Goal: Find specific page/section: Find specific page/section

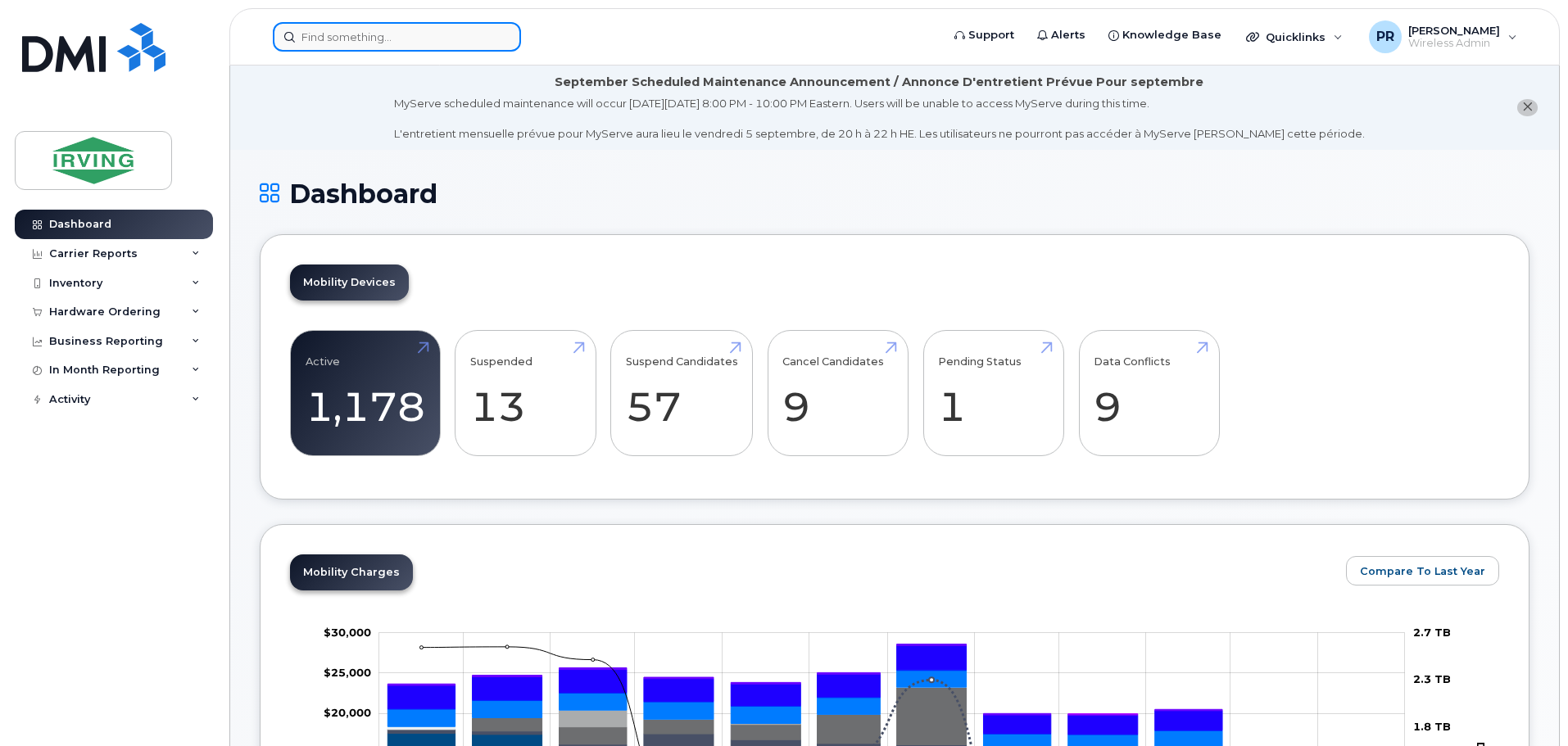
click at [325, 38] on input at bounding box center [397, 37] width 248 height 30
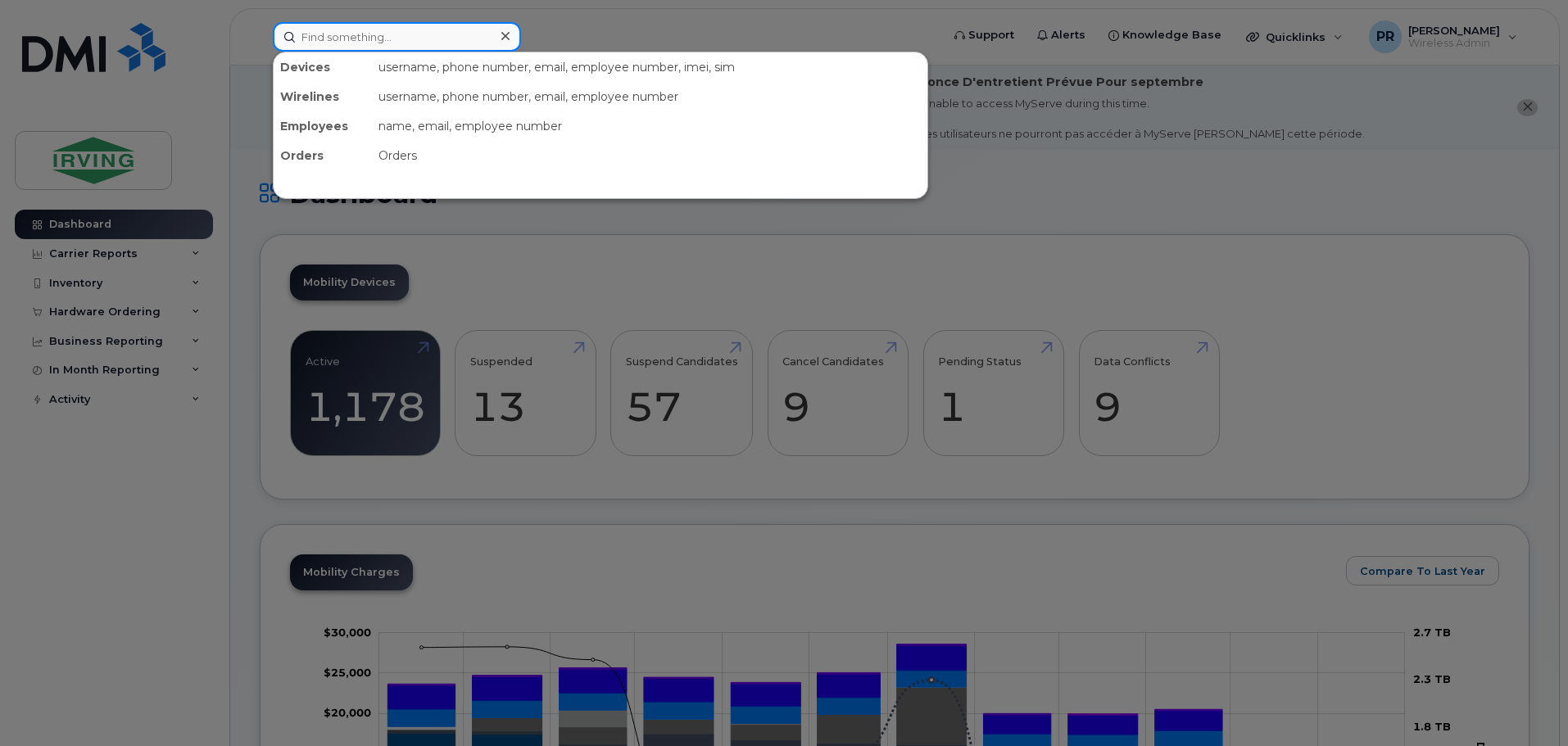
paste input "2895445417"
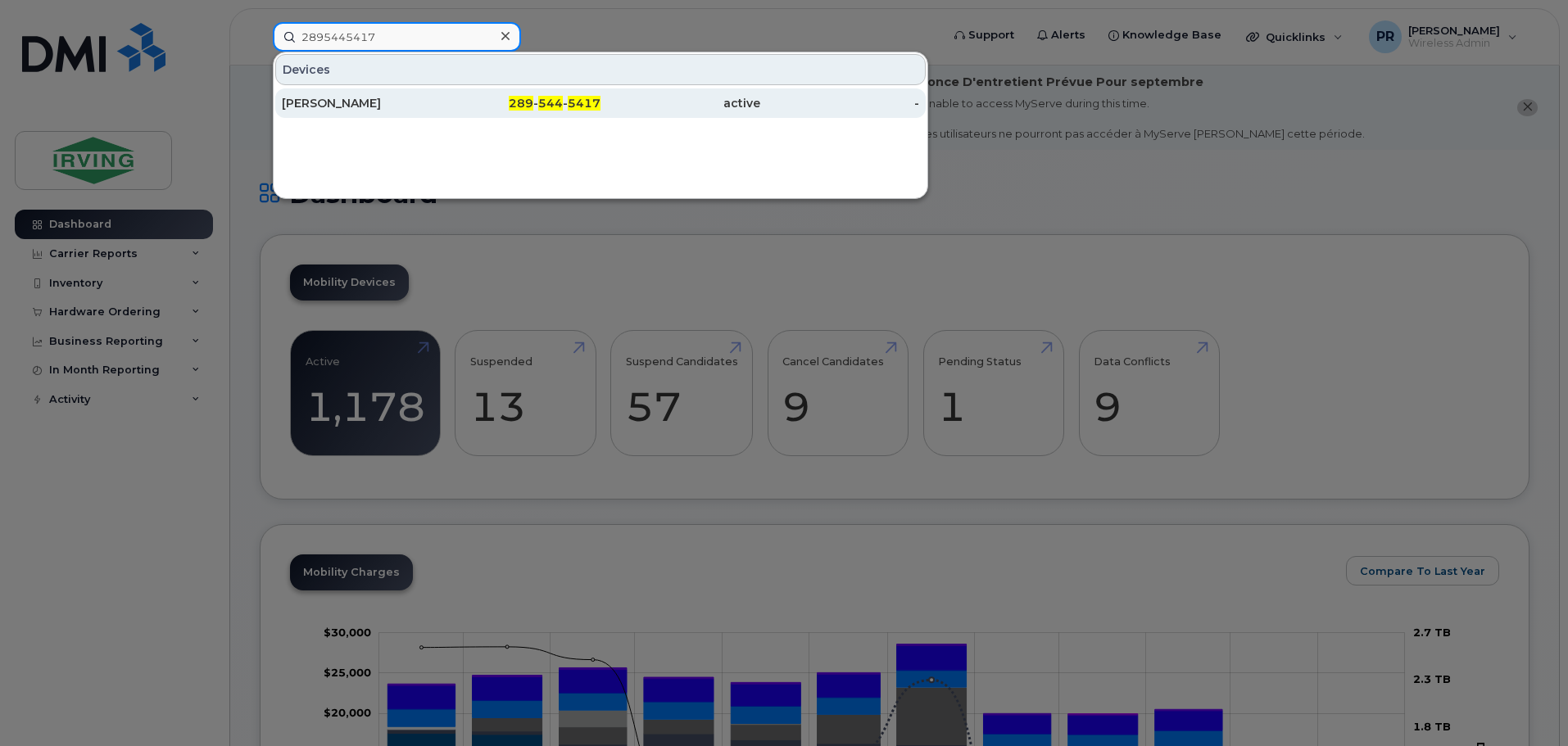
type input "2895445417"
click at [345, 106] on div "Steven Jaigobin" at bounding box center [362, 103] width 160 height 16
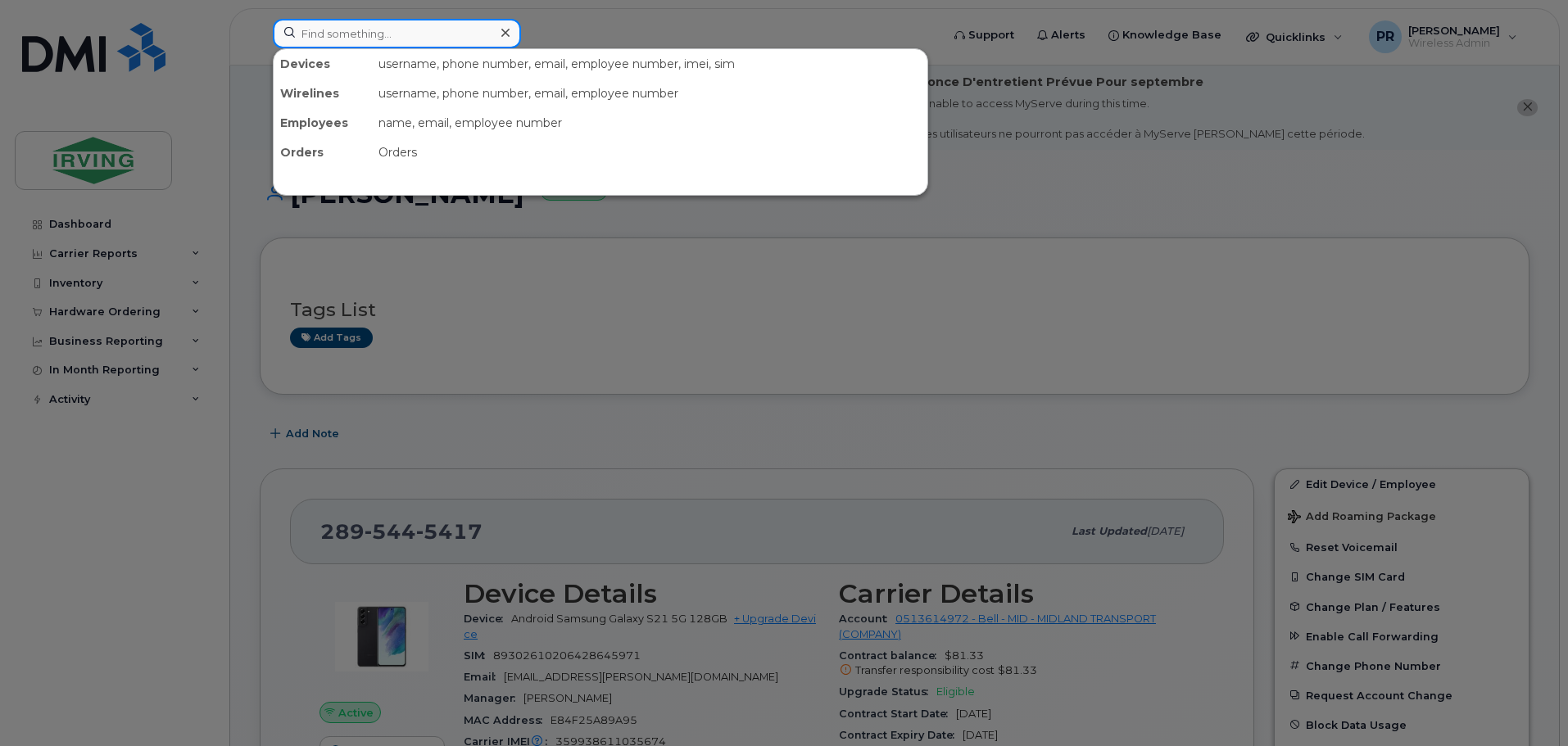
click at [380, 38] on input at bounding box center [397, 34] width 248 height 30
paste input "5063808872"
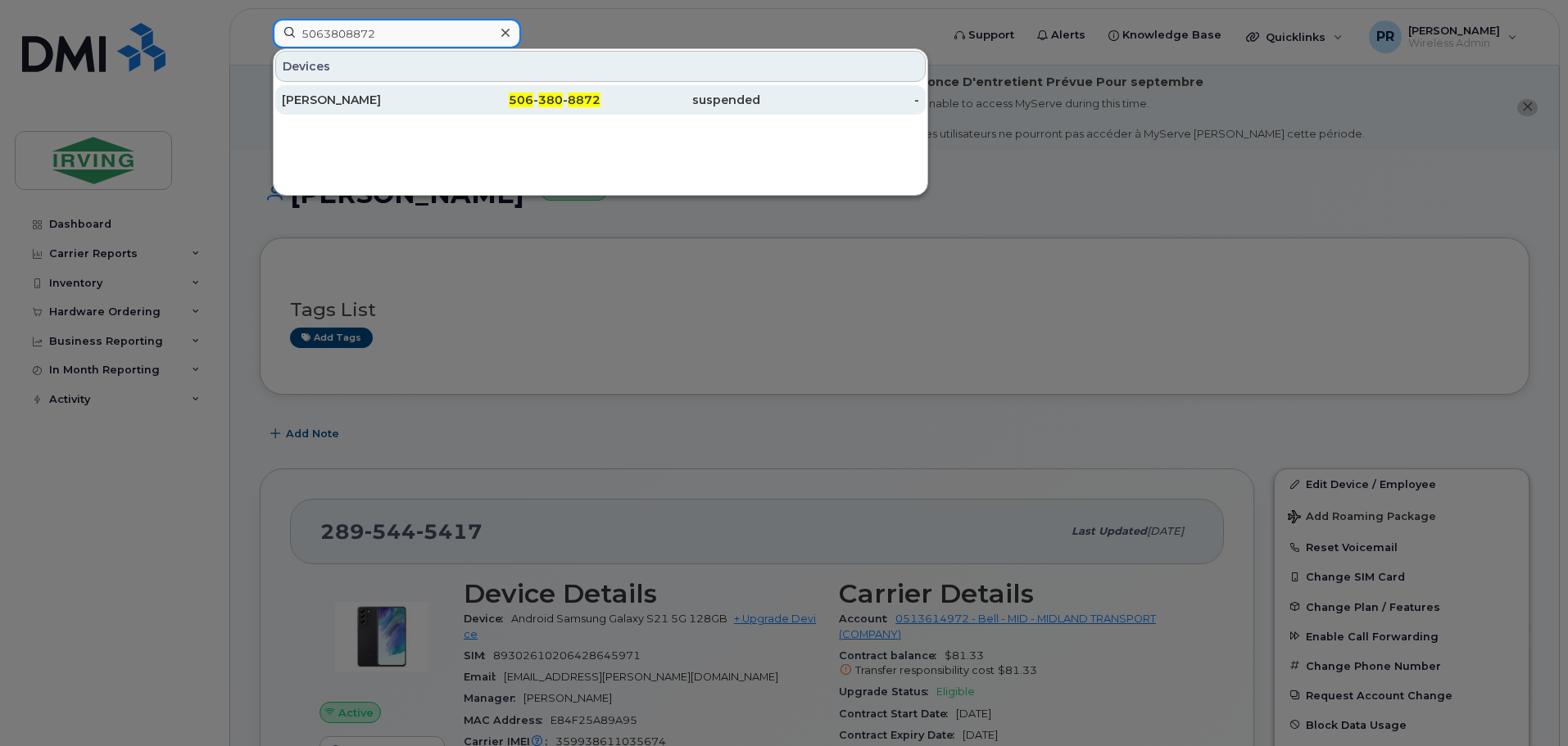
type input "5063808872"
click at [354, 95] on div "Philip Kowryha" at bounding box center [362, 100] width 160 height 16
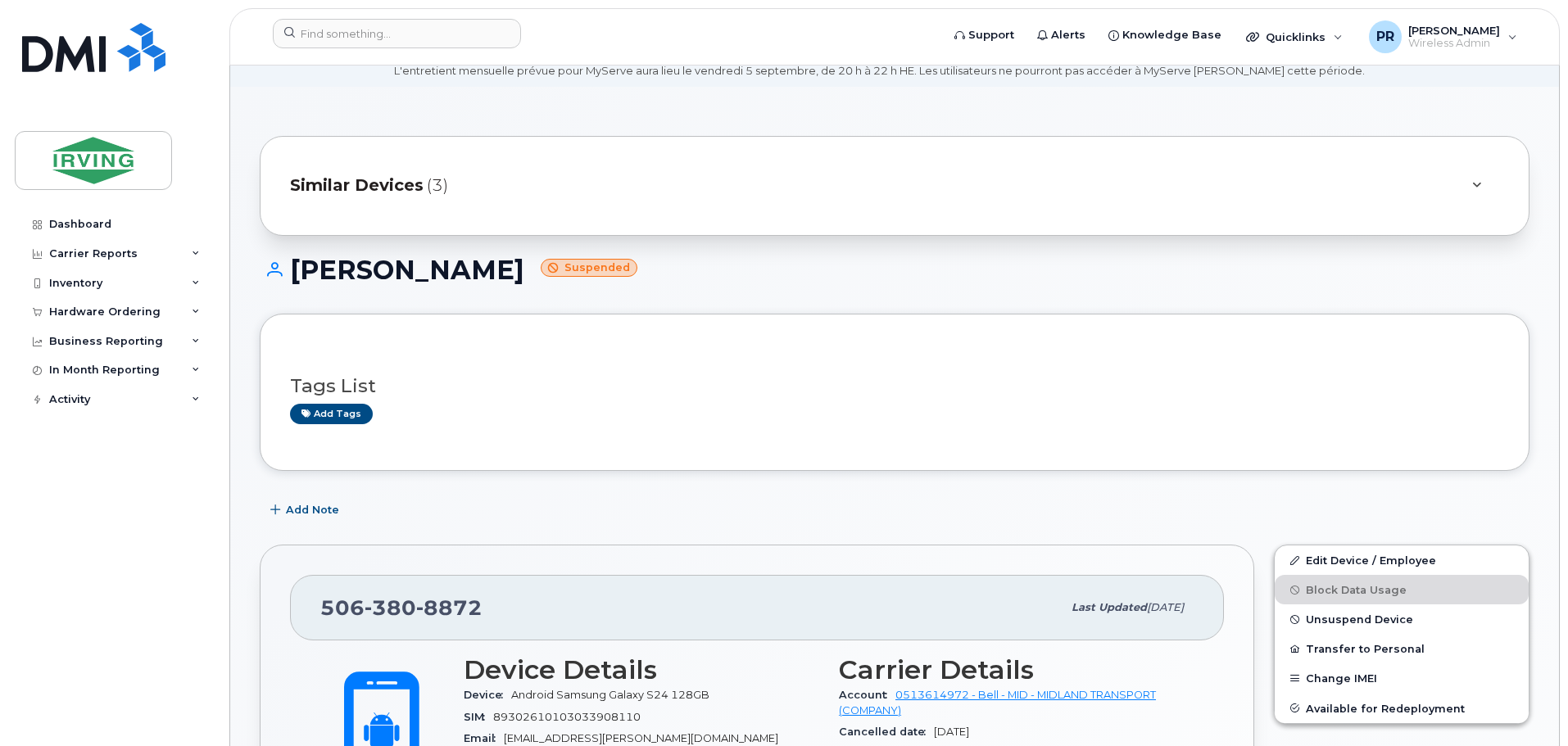
scroll to position [327, 0]
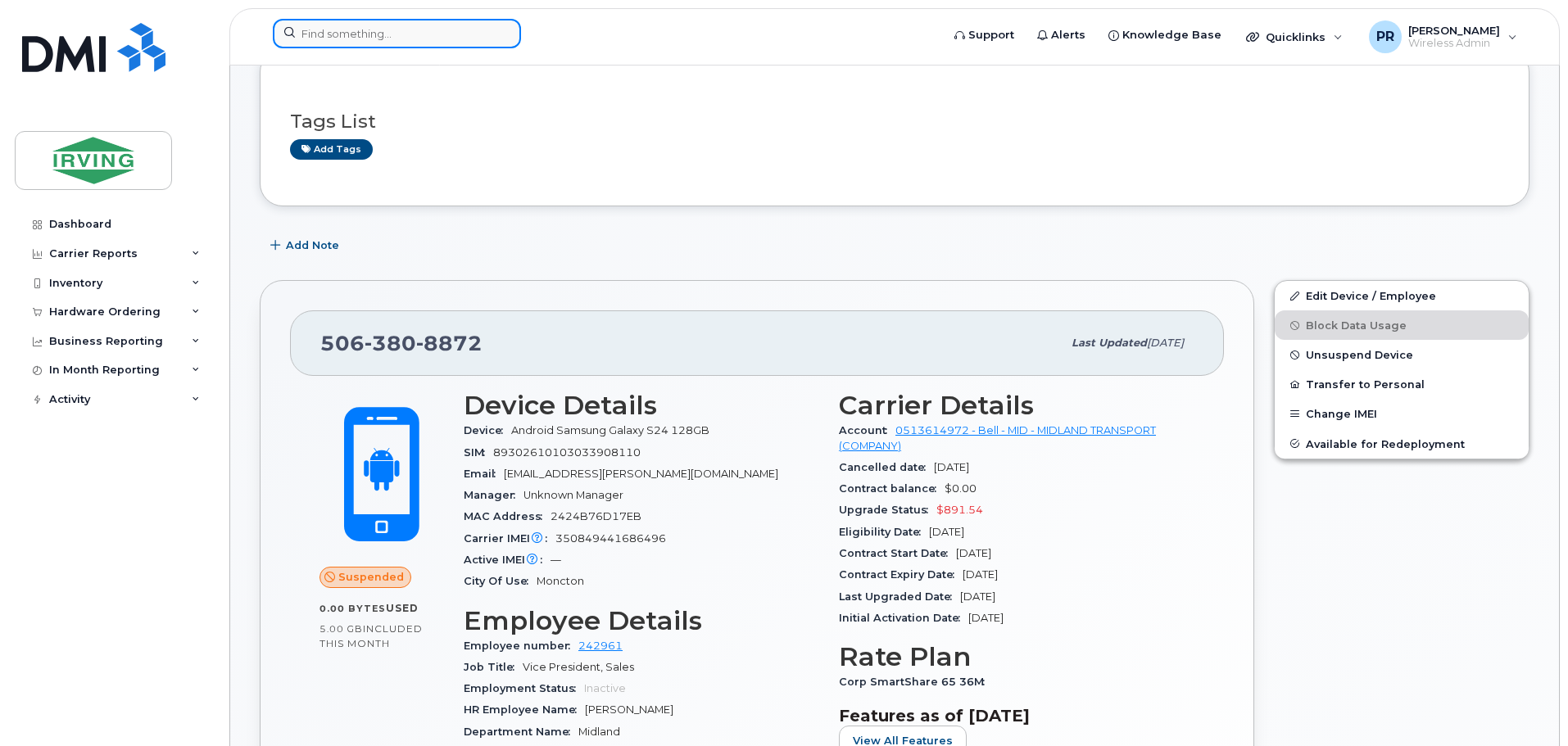
click at [317, 35] on input at bounding box center [397, 34] width 248 height 30
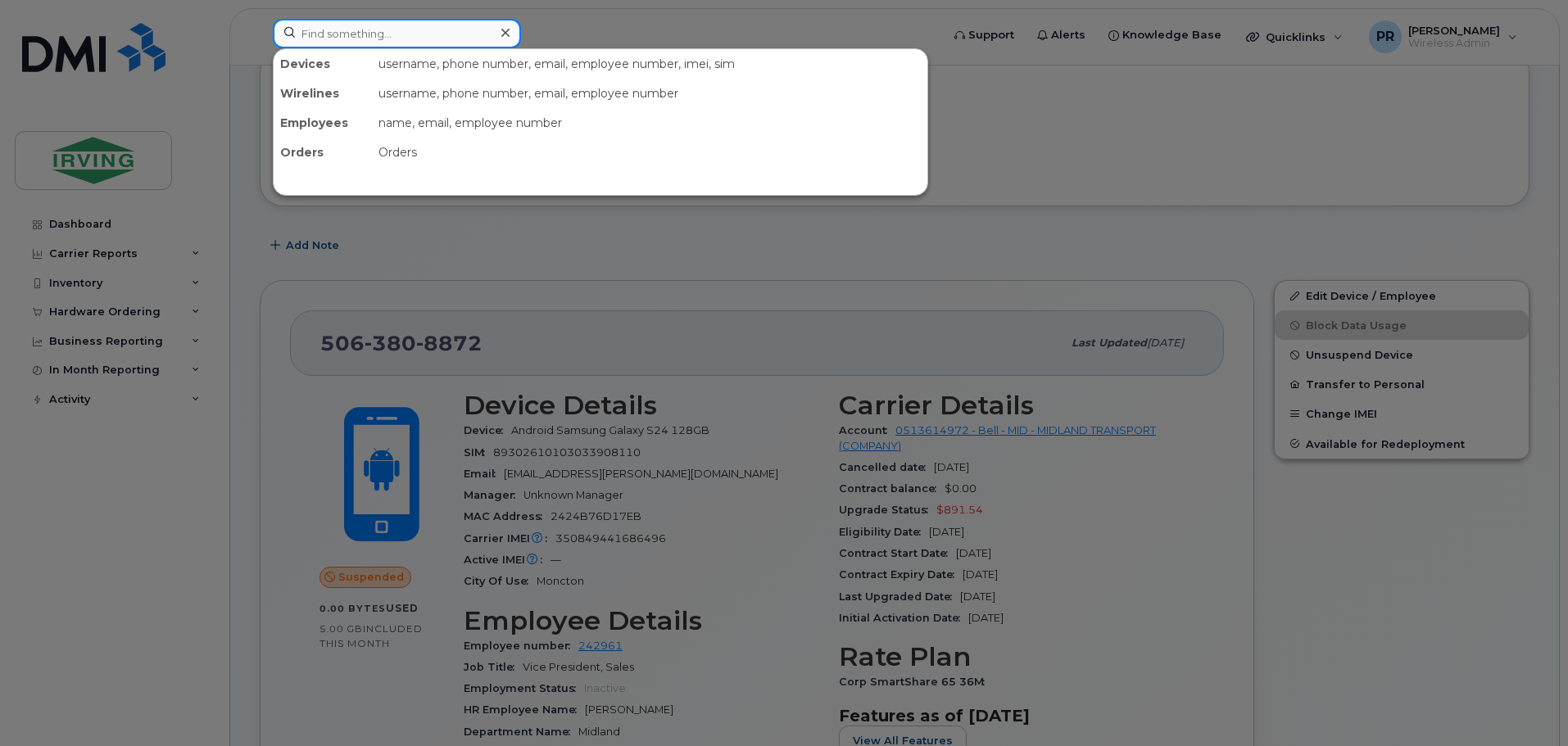
paste input "5068667450"
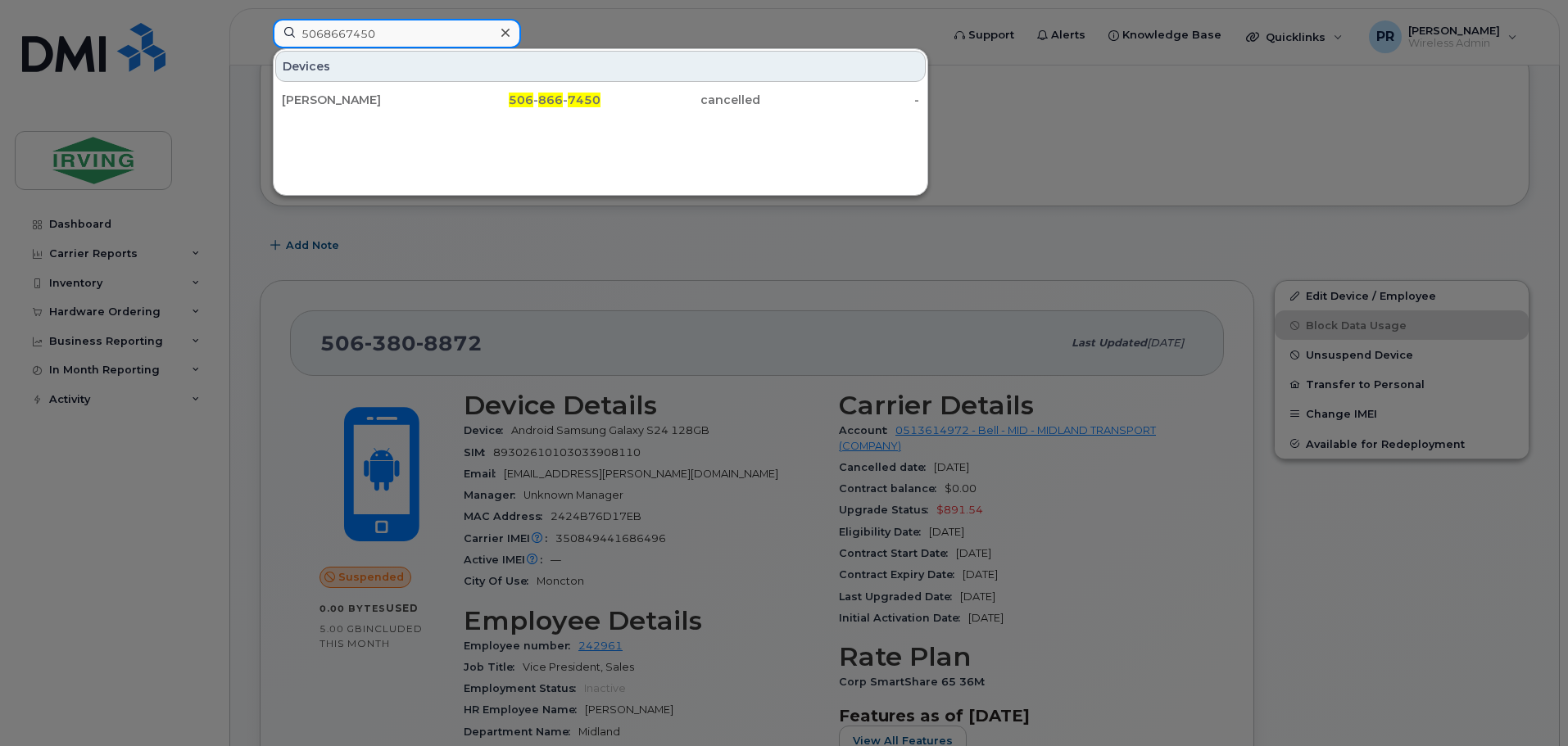
drag, startPoint x: 420, startPoint y: 39, endPoint x: 219, endPoint y: 33, distance: 201.1
click at [260, 33] on div "5068667450 Devices Maria Eduarda Cesar 506 - 866 - 7450 cancelled -" at bounding box center [601, 37] width 683 height 36
paste input "3804943"
drag, startPoint x: 396, startPoint y: 30, endPoint x: 238, endPoint y: 40, distance: 158.3
click at [260, 40] on div "5063804943 Devices Darien Head 506 - 380 - 4943 cancelled -" at bounding box center [601, 37] width 683 height 36
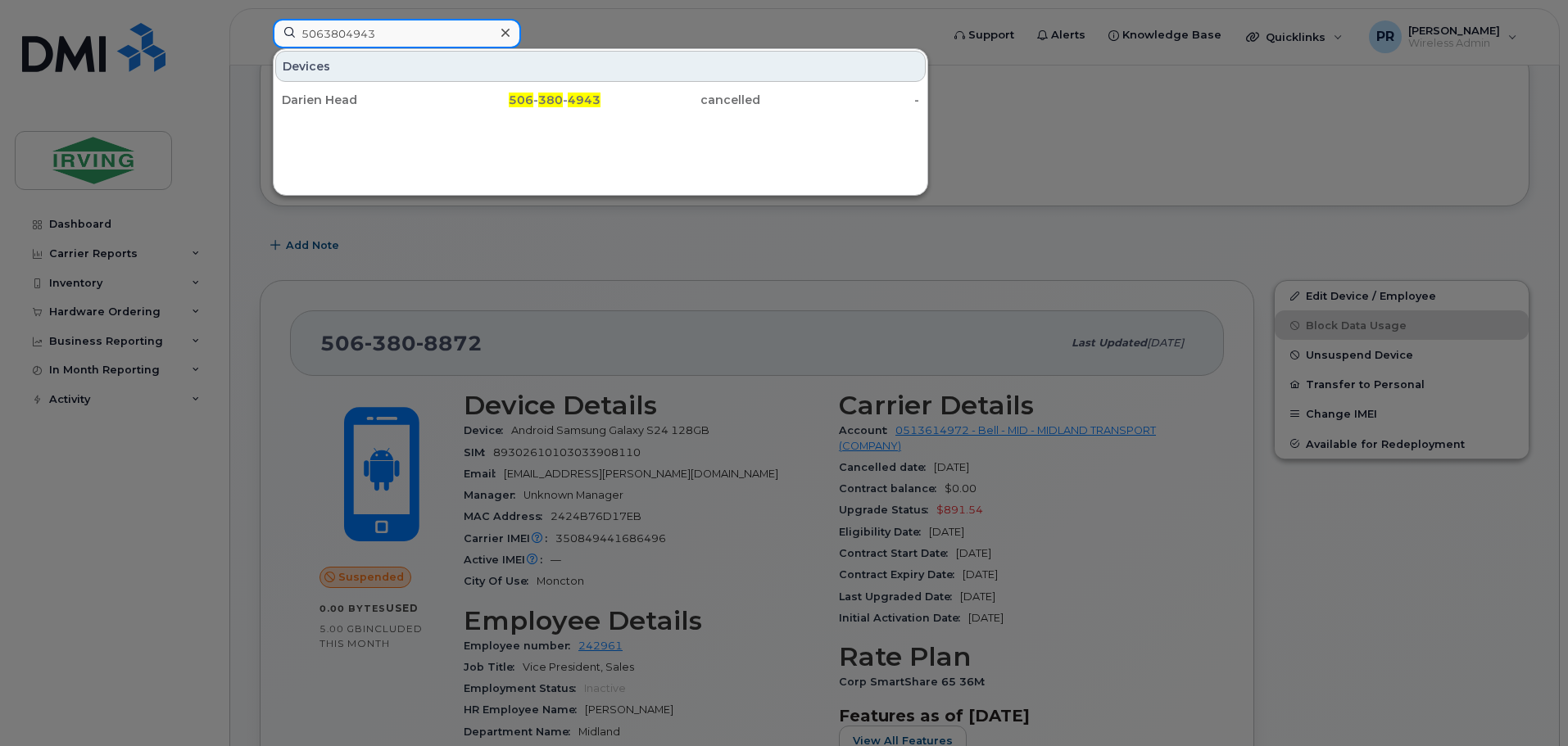
paste input "77258"
drag, startPoint x: 387, startPoint y: 40, endPoint x: 203, endPoint y: 30, distance: 184.3
click at [260, 30] on div "5063772583 Devices 2 Customer Service 506 - 377 - 2583 active - Emille Santos 5…" at bounding box center [601, 37] width 683 height 36
paste input "8666766"
drag, startPoint x: 413, startPoint y: 35, endPoint x: 191, endPoint y: 44, distance: 222.2
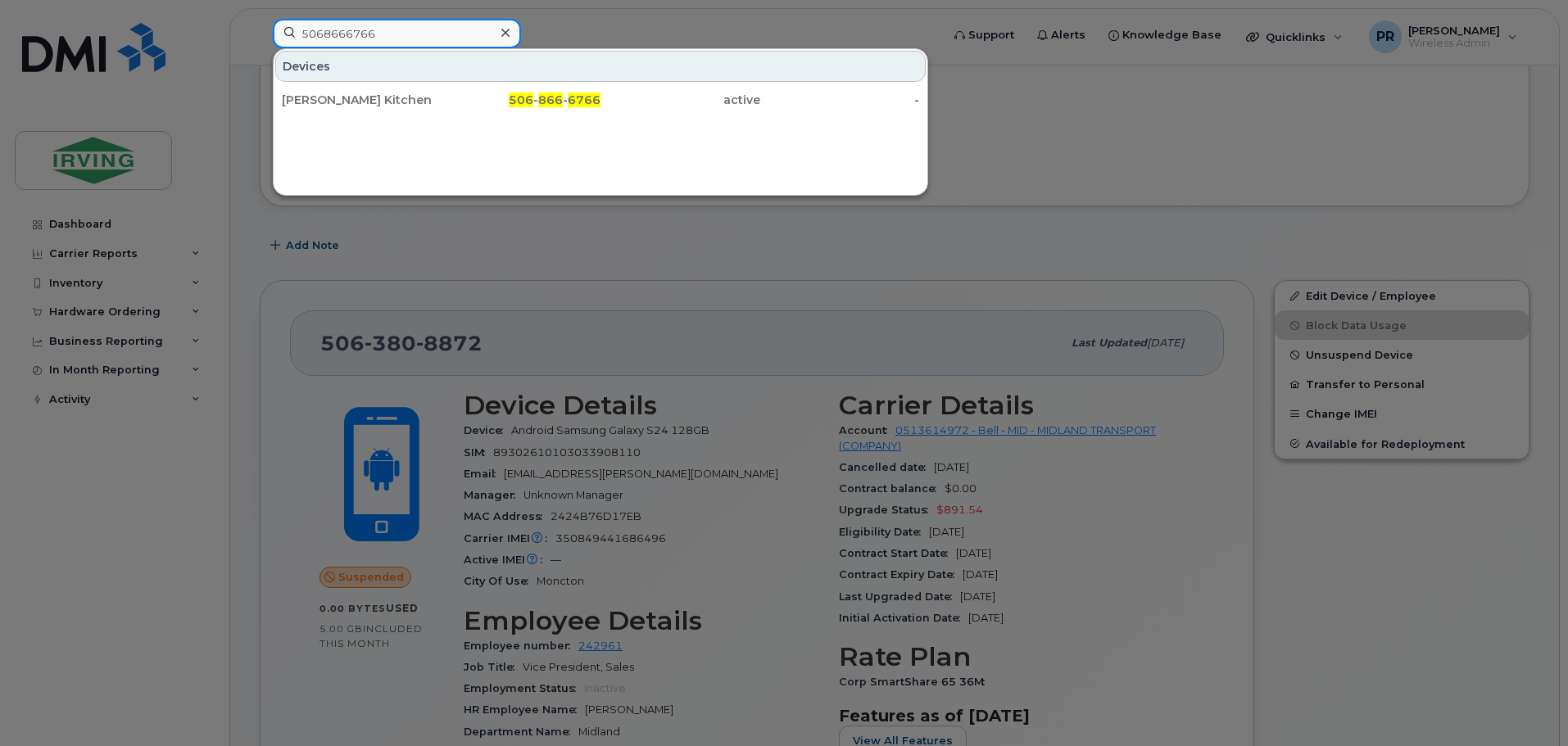
click at [260, 44] on div "5068666766 Devices Kelly Kitchen 506 - 866 - 6766 active -" at bounding box center [601, 37] width 683 height 36
paste input "2690274"
drag, startPoint x: 395, startPoint y: 35, endPoint x: 212, endPoint y: 41, distance: 183.1
click at [260, 41] on div "5062690274 Devices Tarun Angurana 506 - 269 - 0274 cancelled -" at bounding box center [601, 37] width 683 height 36
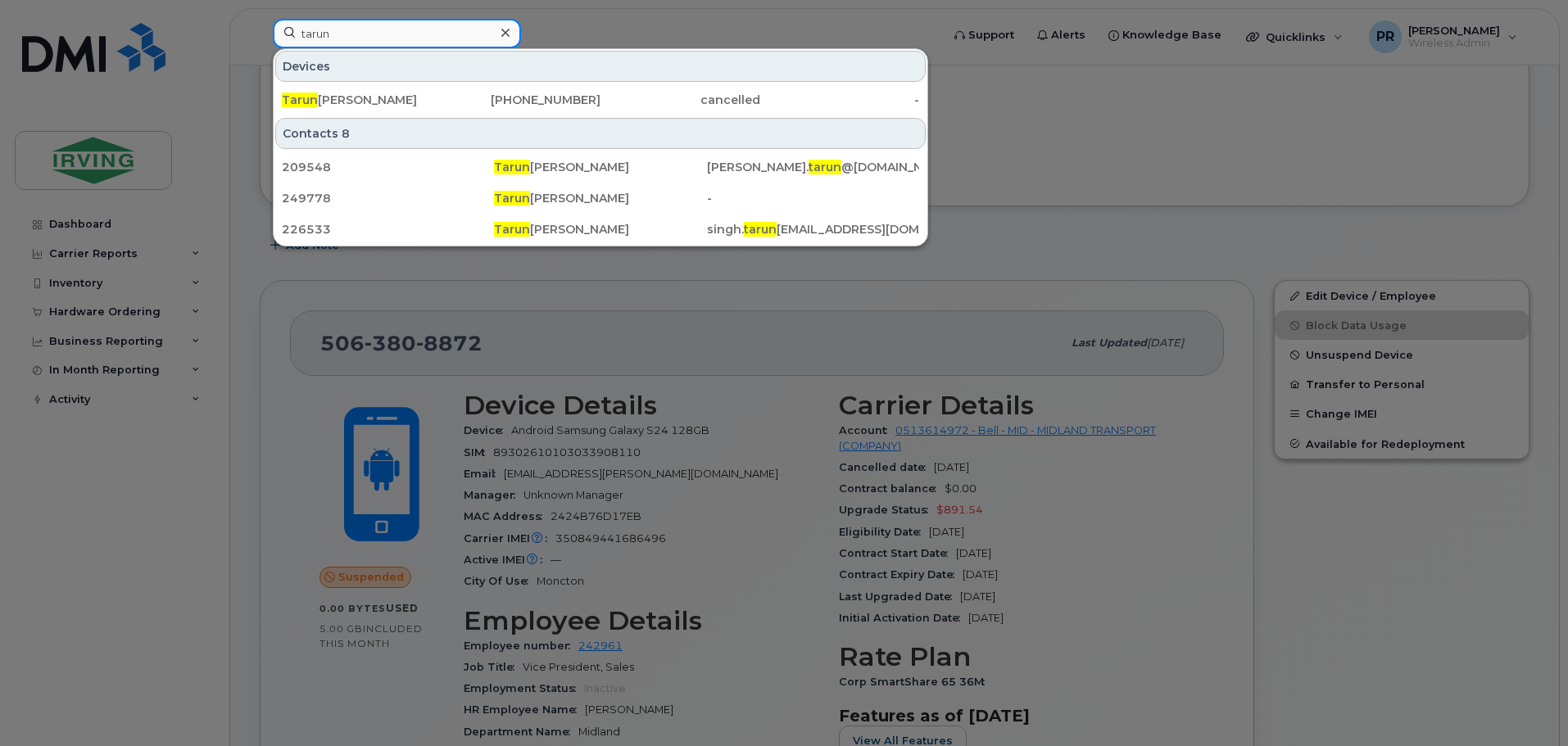
type input "tarun"
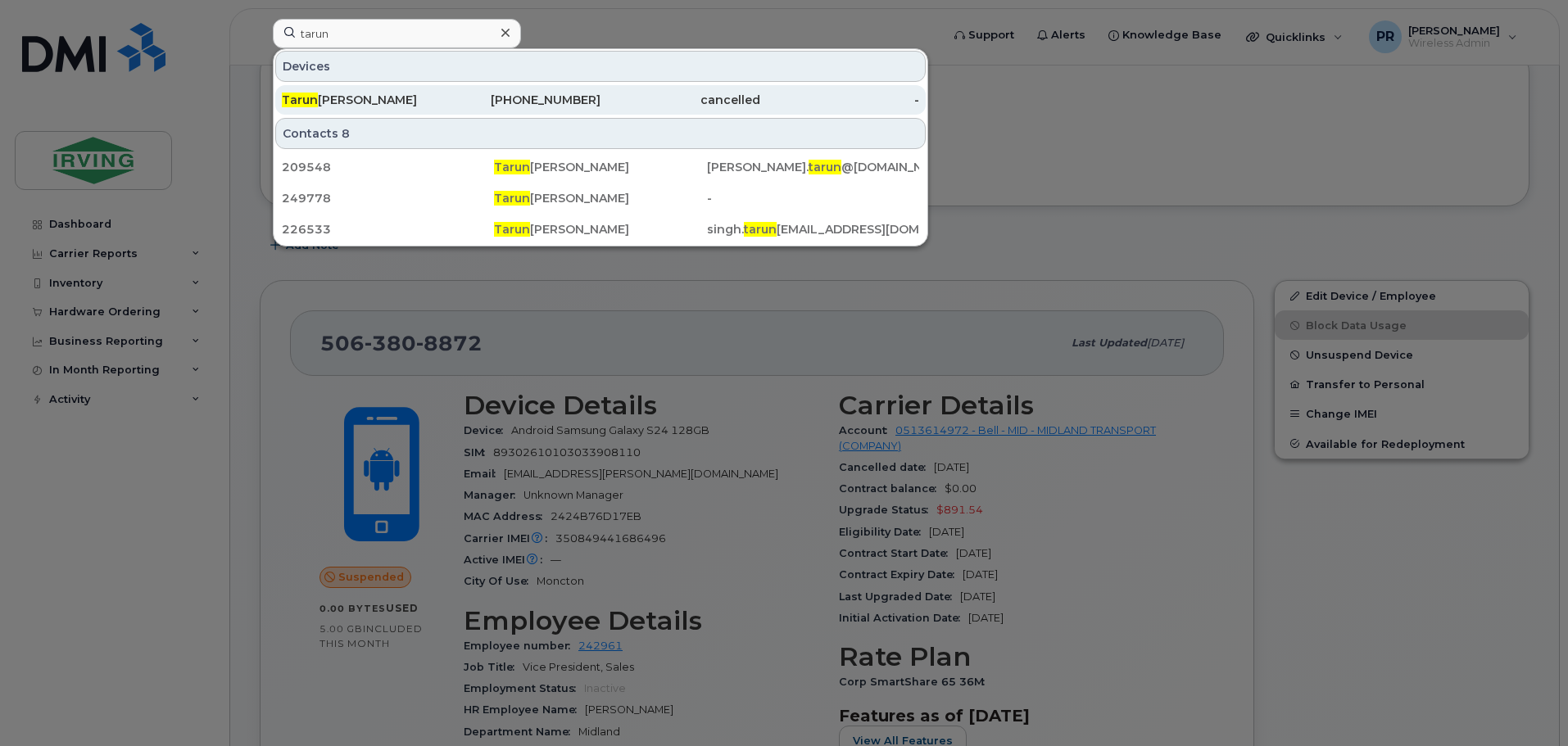
drag, startPoint x: 344, startPoint y: 102, endPoint x: 354, endPoint y: 101, distance: 10.0
click at [344, 102] on div "Tarun Angurana" at bounding box center [362, 100] width 160 height 16
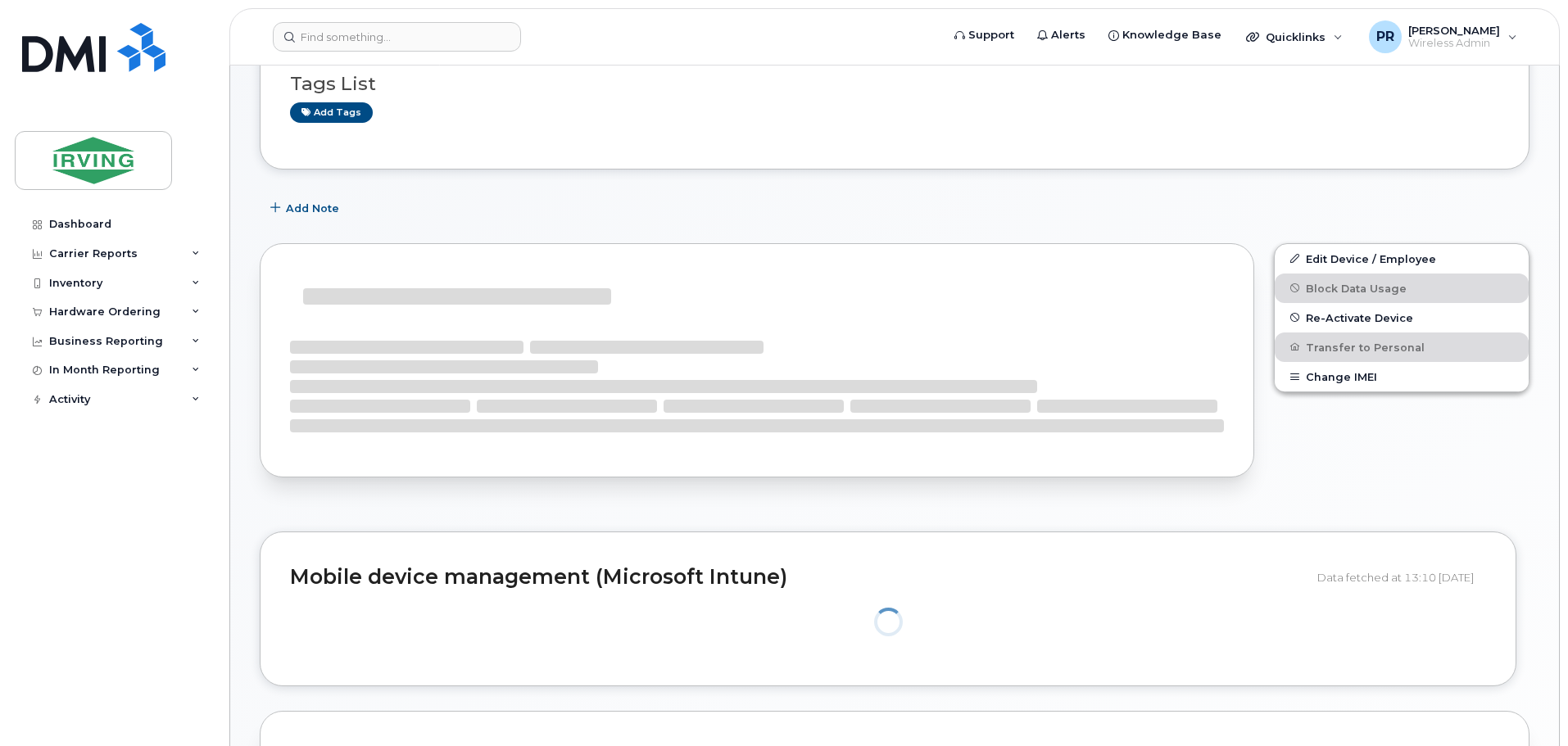
scroll to position [246, 0]
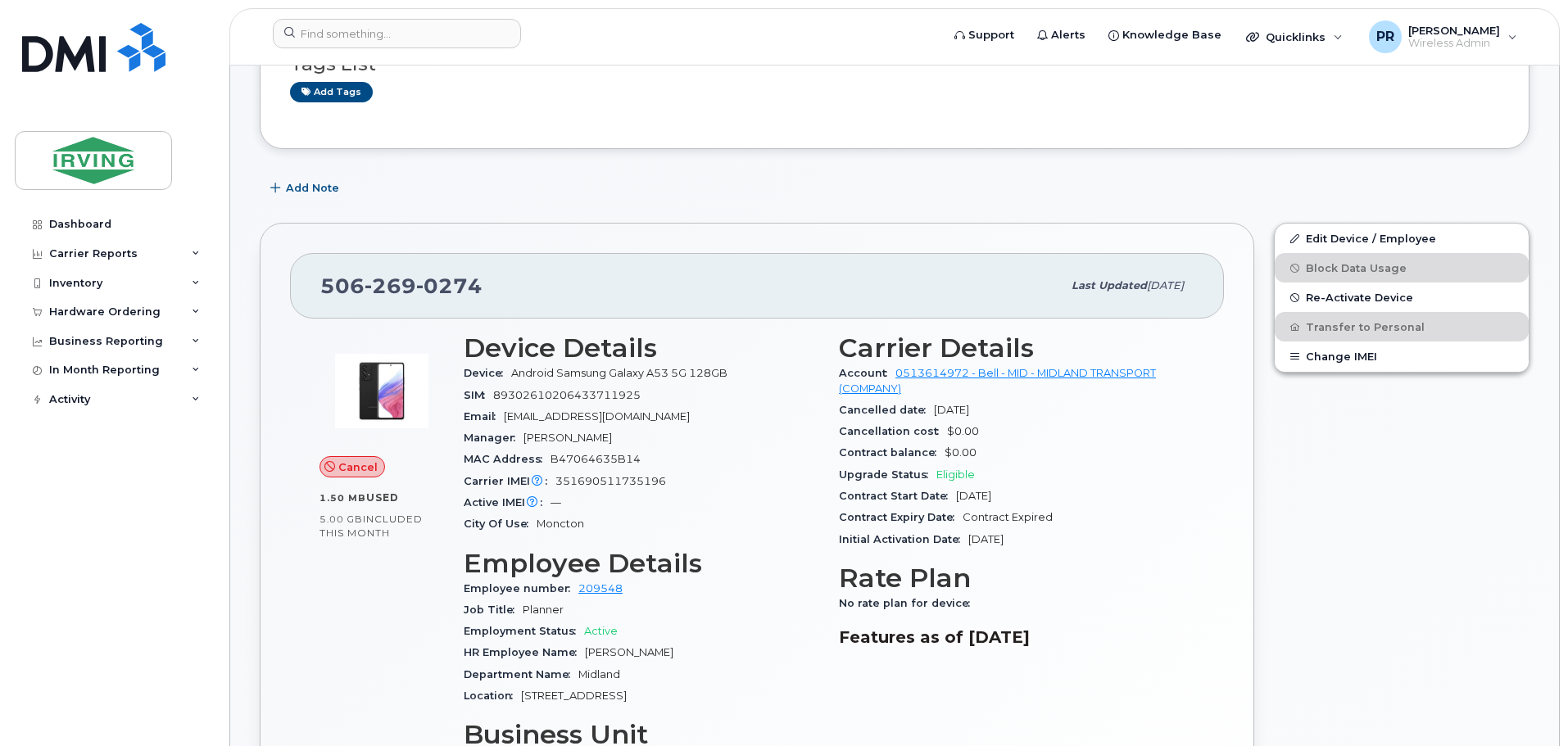
click at [621, 482] on span "351690511735196" at bounding box center [611, 481] width 110 height 12
copy span "351690511735196"
click at [342, 32] on input at bounding box center [397, 34] width 248 height 30
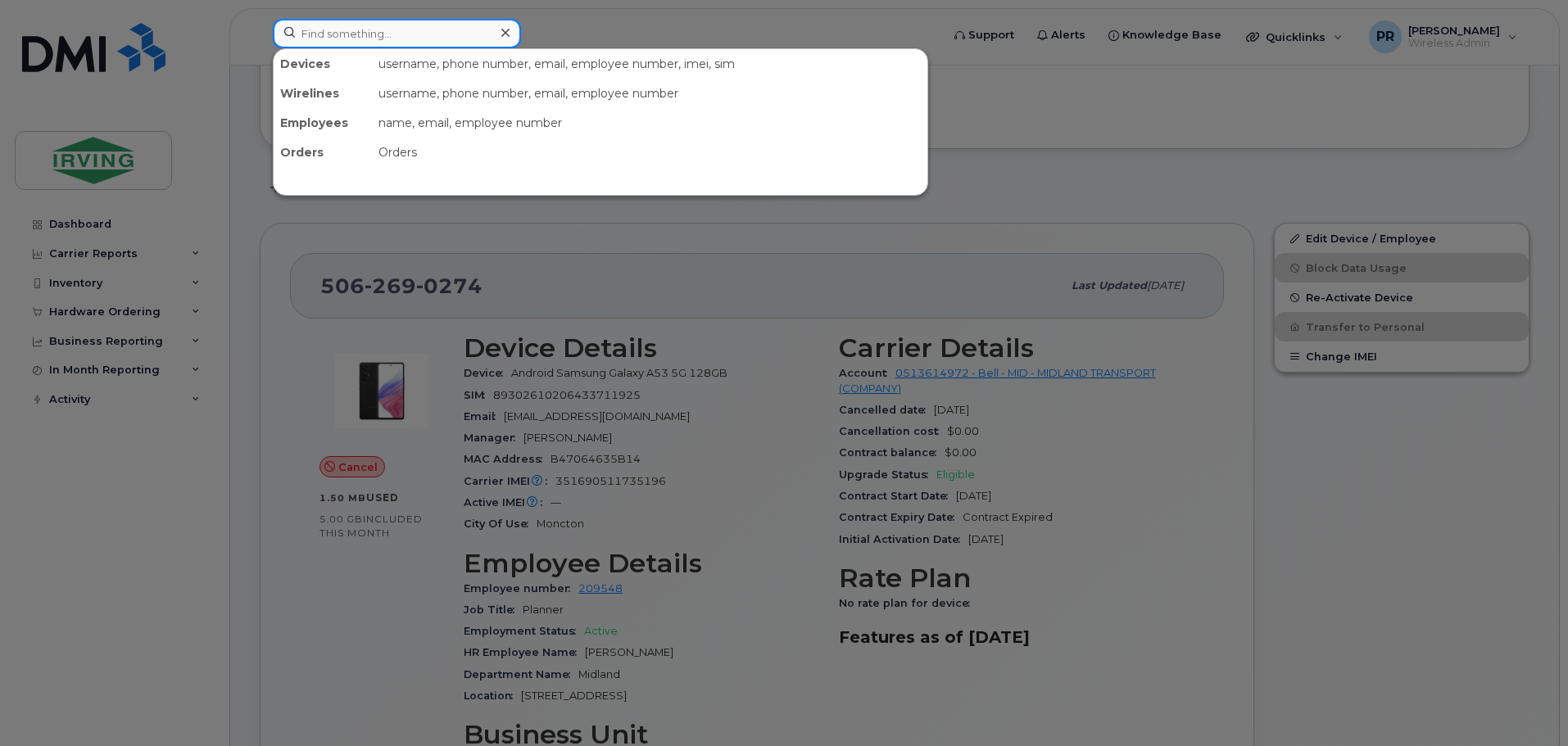
paste input "351690511735196"
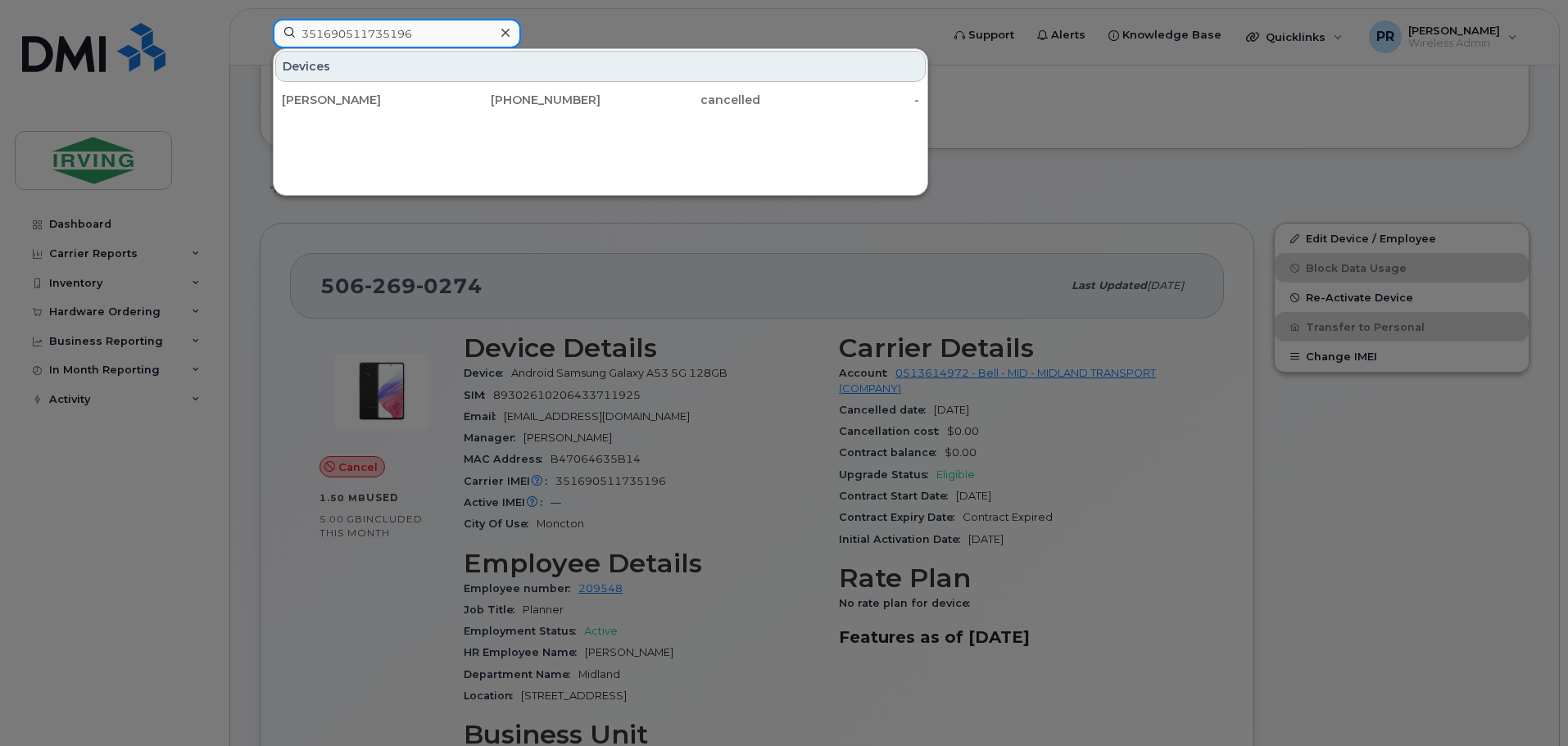
drag, startPoint x: 414, startPoint y: 40, endPoint x: 223, endPoint y: 17, distance: 192.4
click at [260, 19] on div "351690511735196 Devices Tarun Angurana 506-269-0274 cancelled -" at bounding box center [601, 37] width 683 height 36
paste input "5063775524"
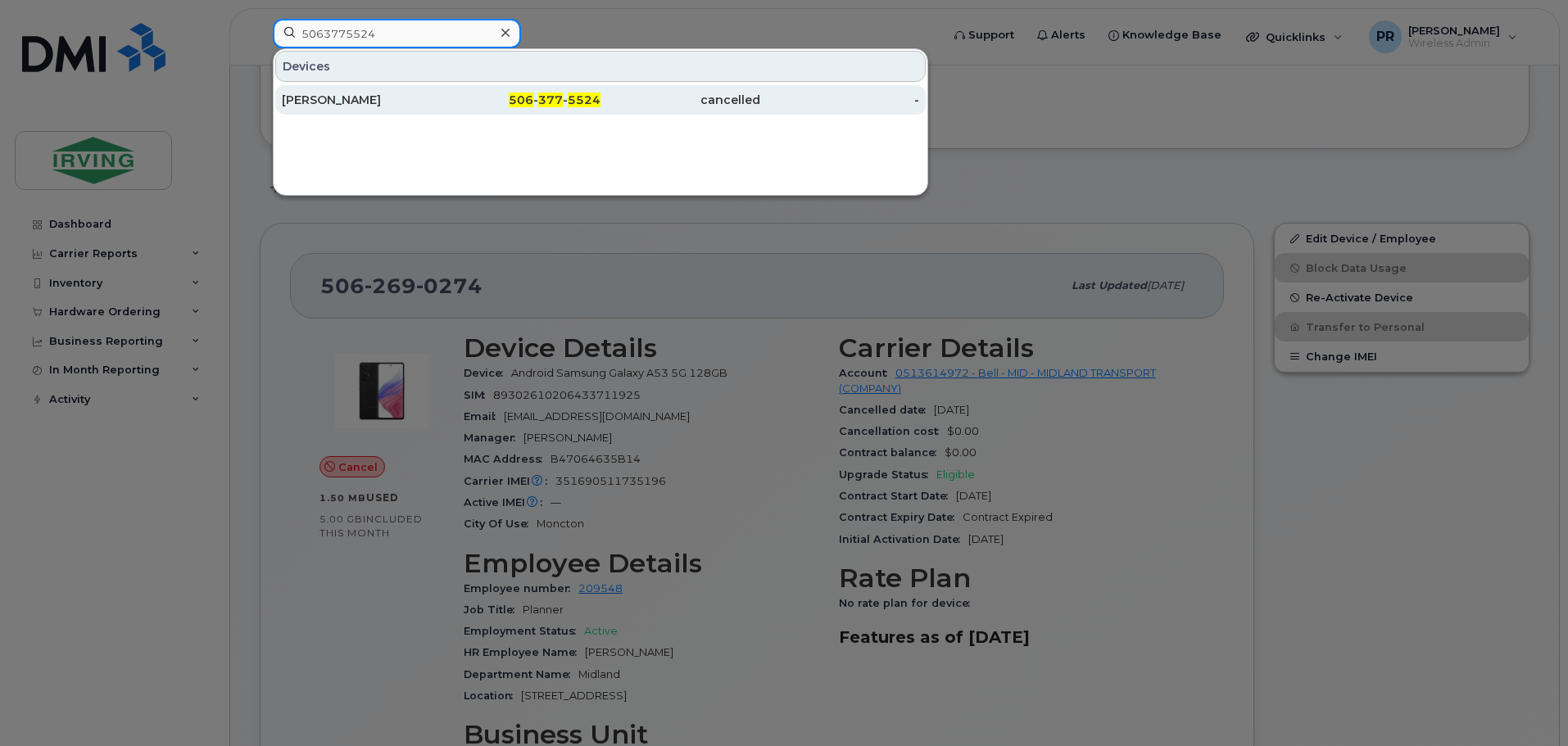
type input "5063775524"
click at [331, 98] on div "[PERSON_NAME]" at bounding box center [362, 100] width 160 height 16
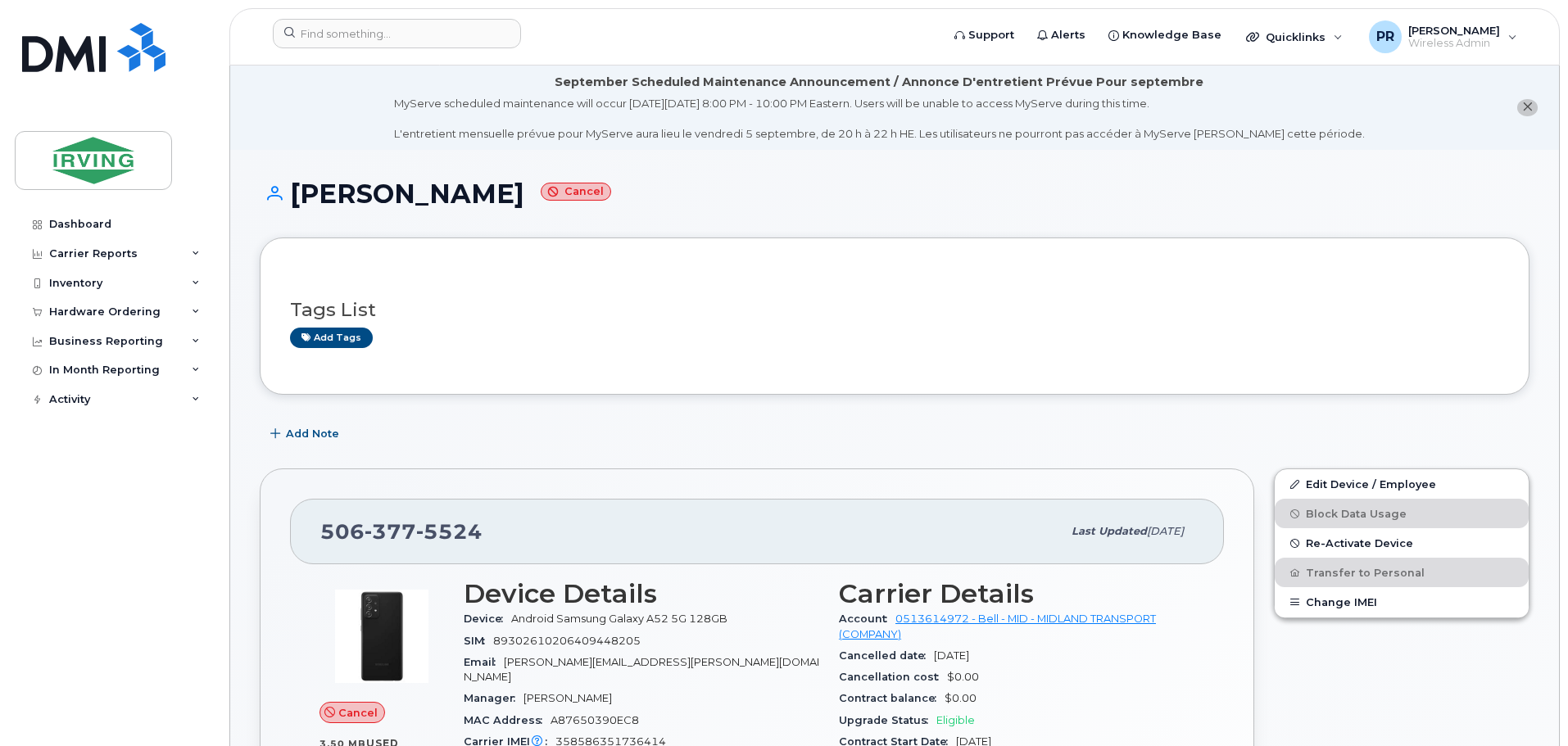
click at [1527, 104] on icon "close notification" at bounding box center [1527, 106] width 11 height 11
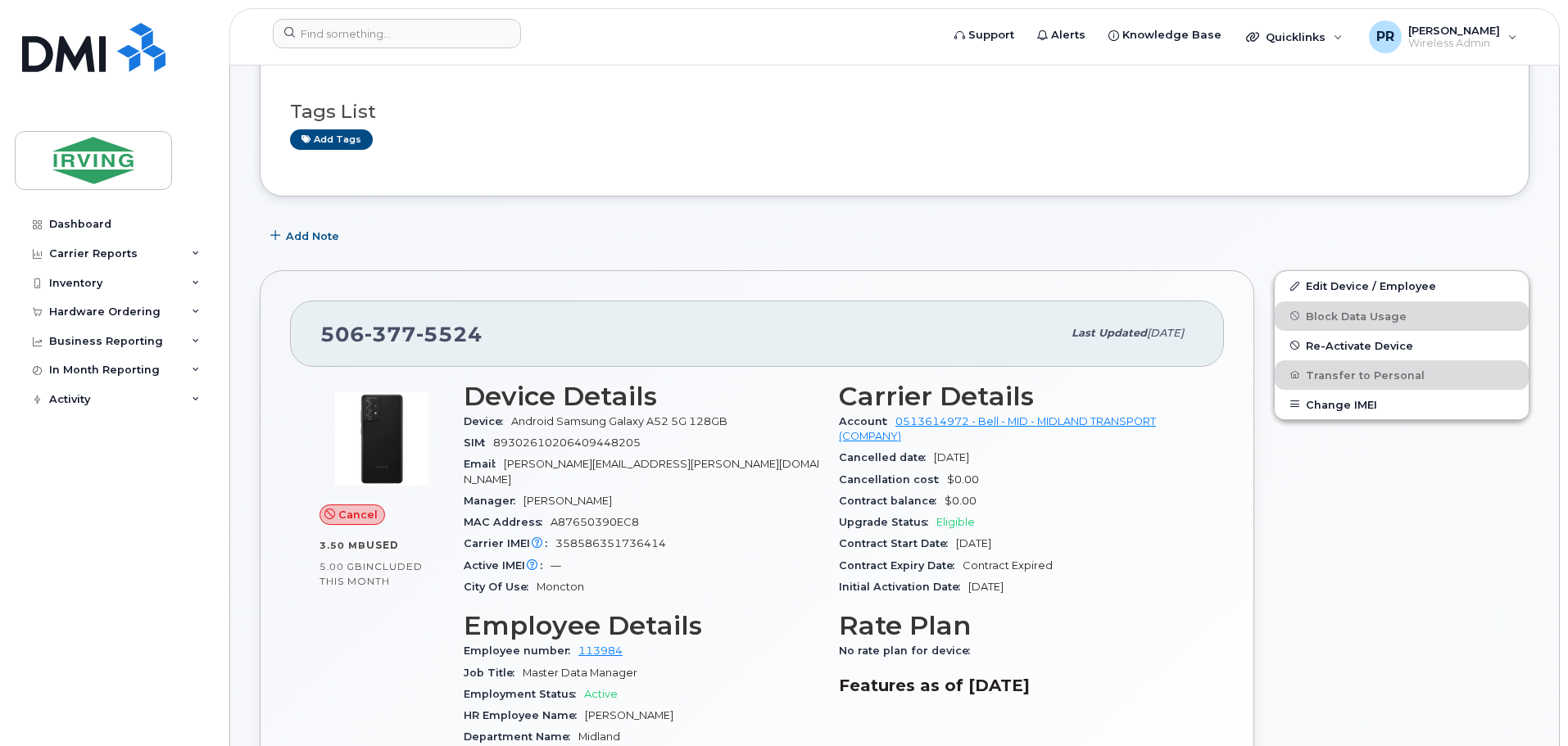
scroll to position [246, 0]
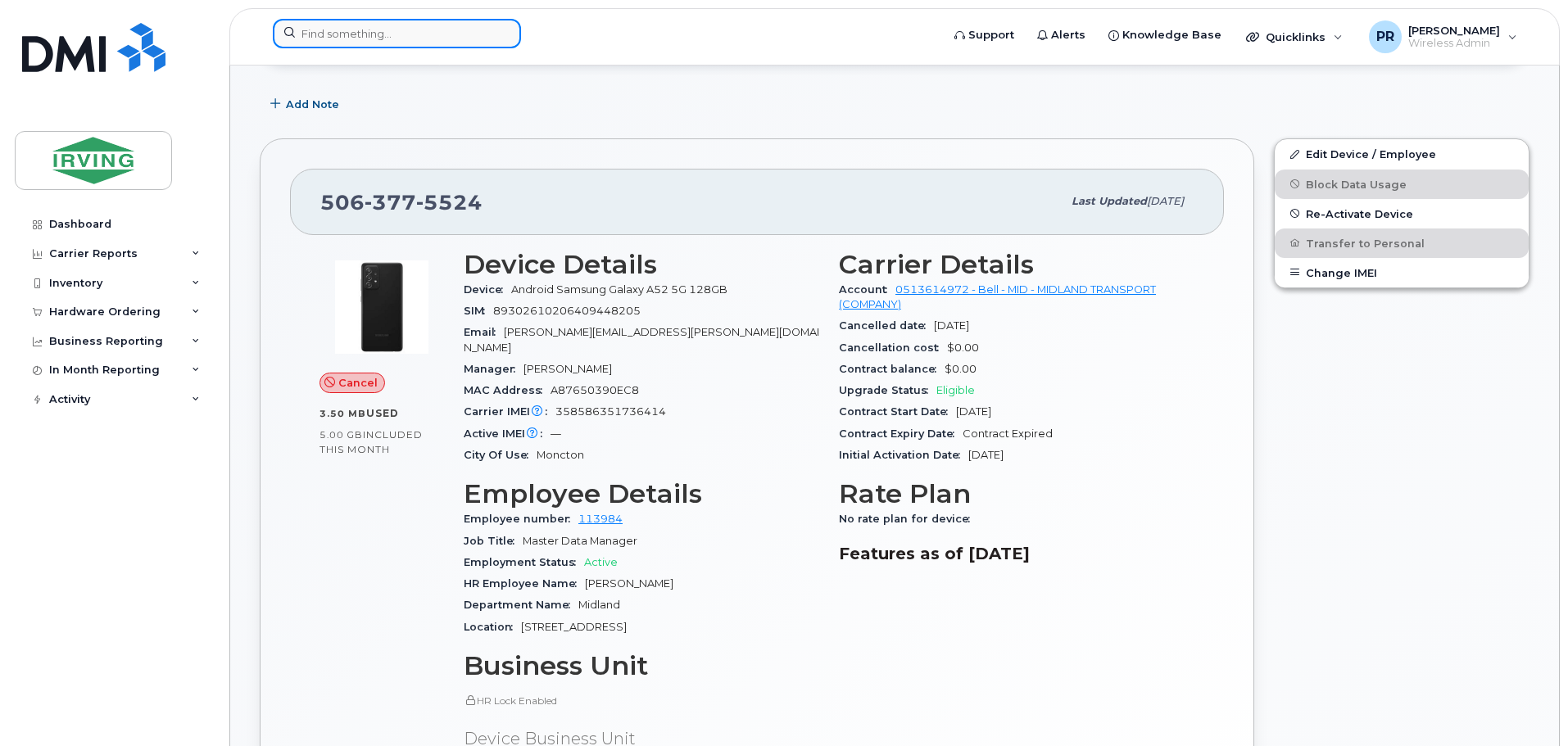
click at [329, 28] on input at bounding box center [397, 34] width 248 height 30
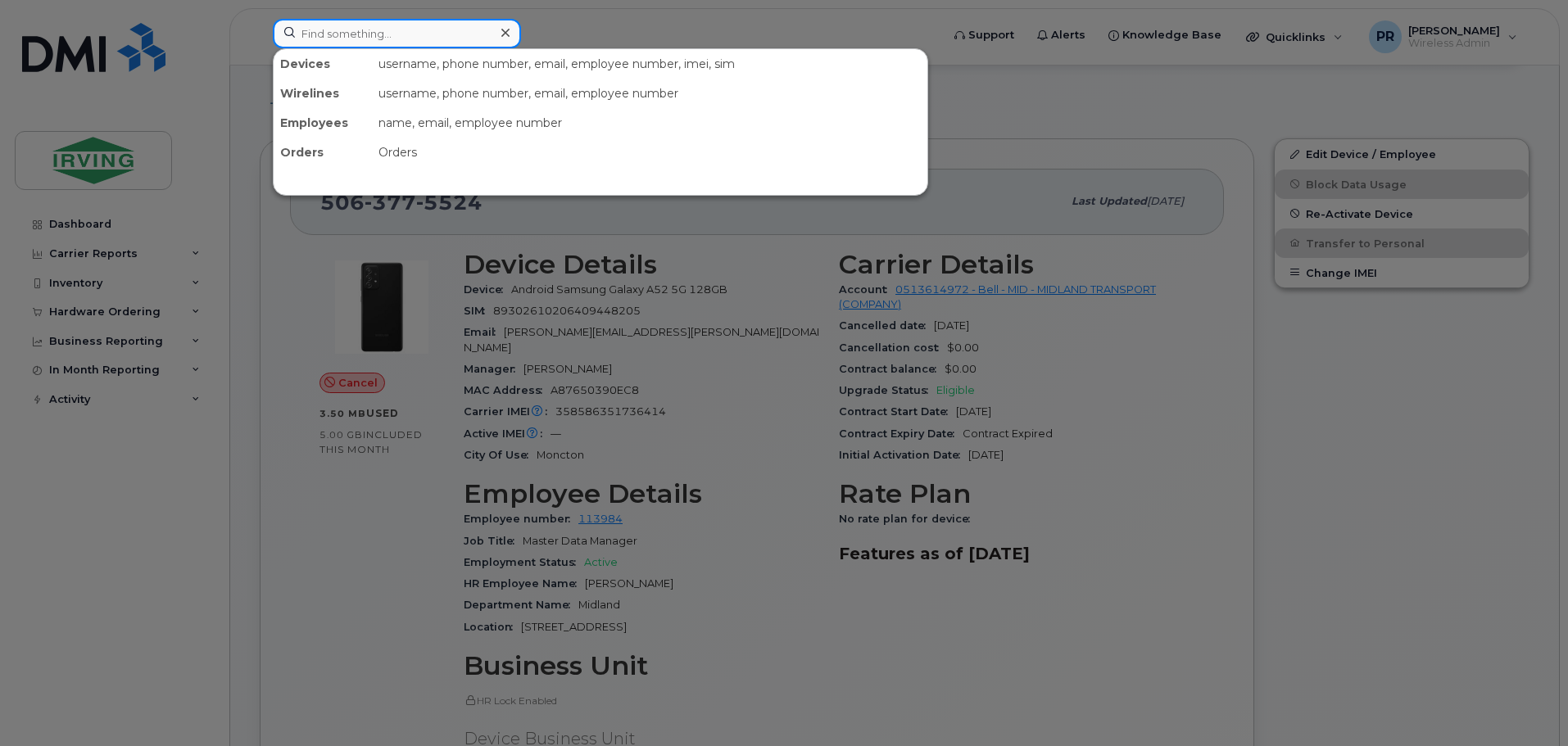
paste input "5068667450"
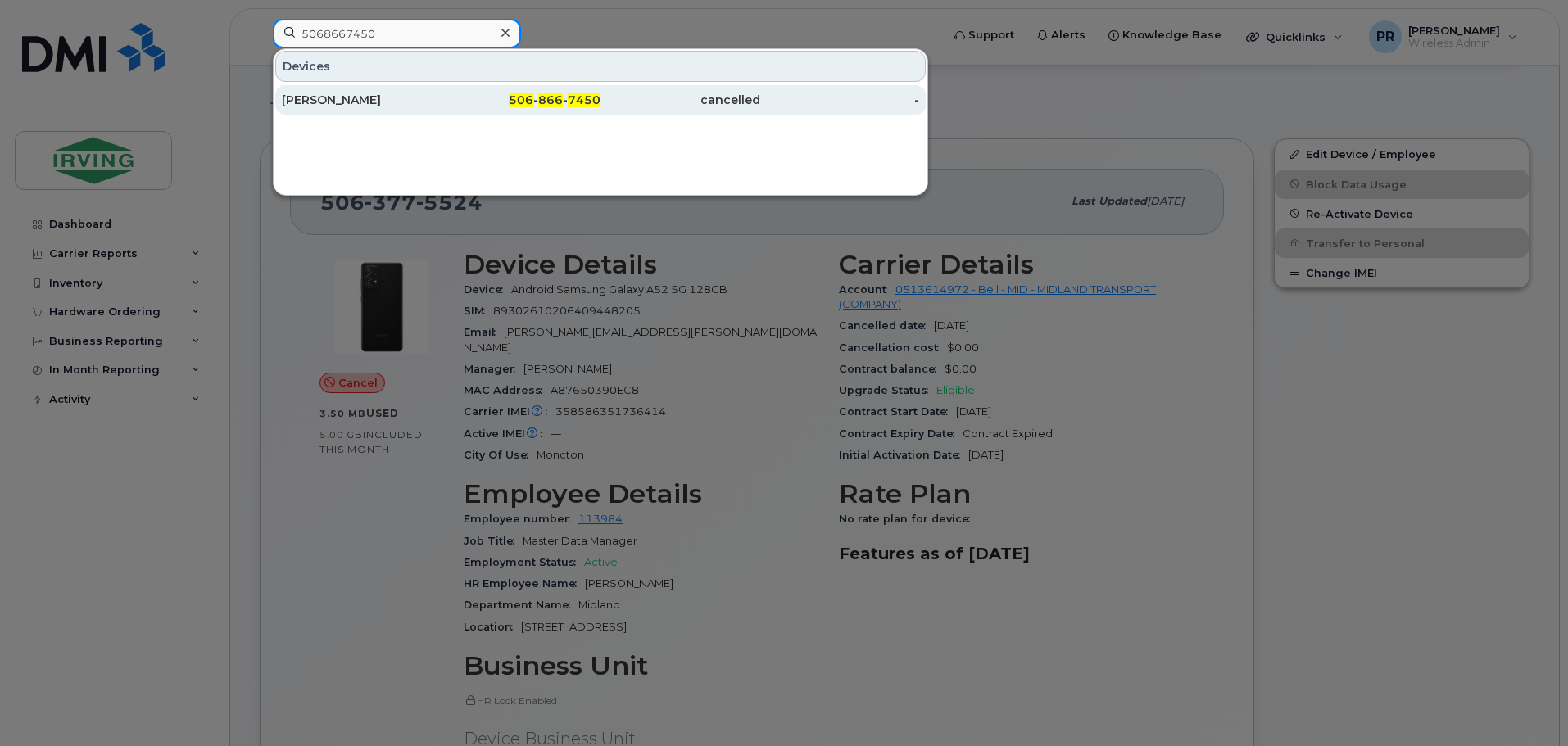
type input "5068667450"
click at [360, 97] on div "Maria Eduarda Cesar" at bounding box center [362, 100] width 160 height 16
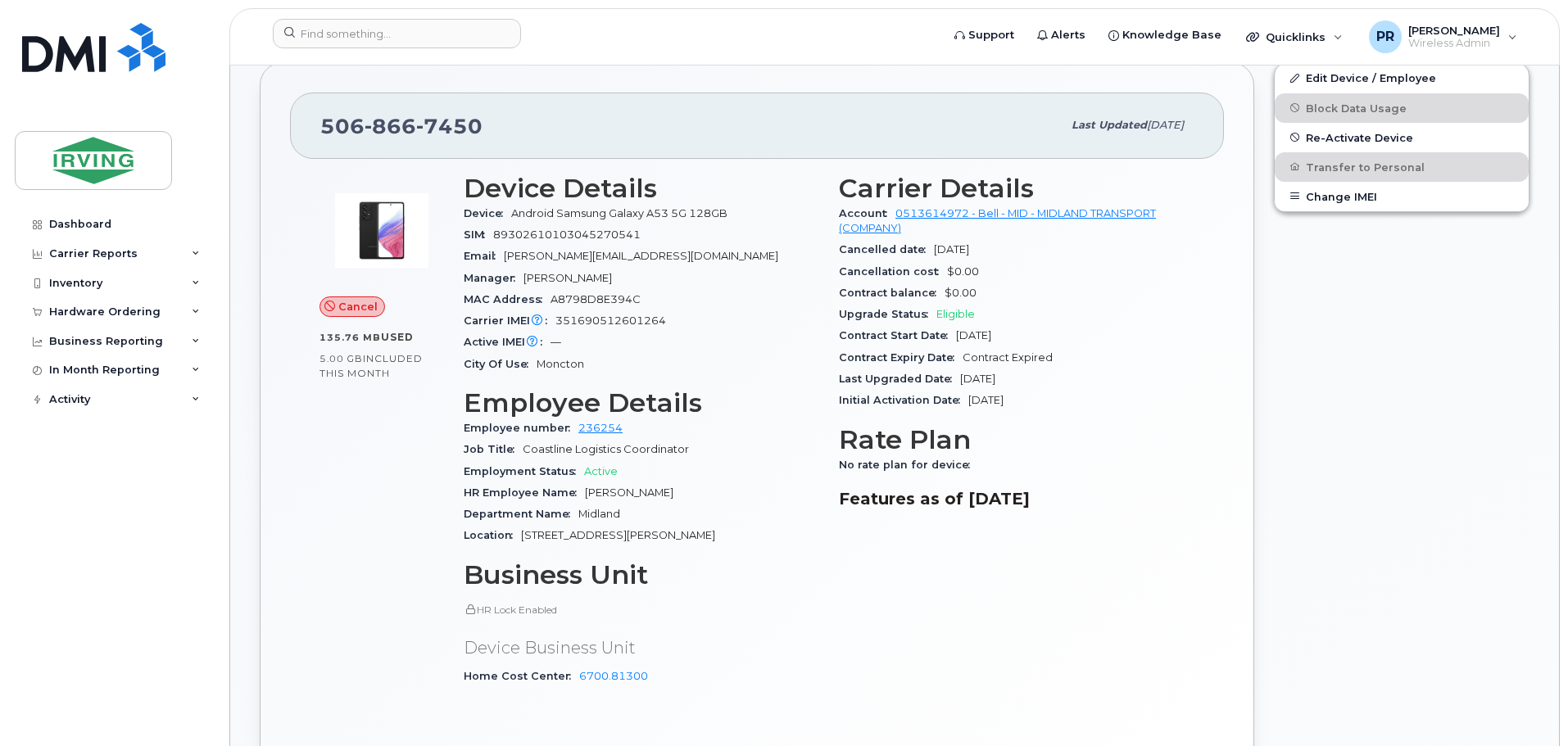
scroll to position [327, 0]
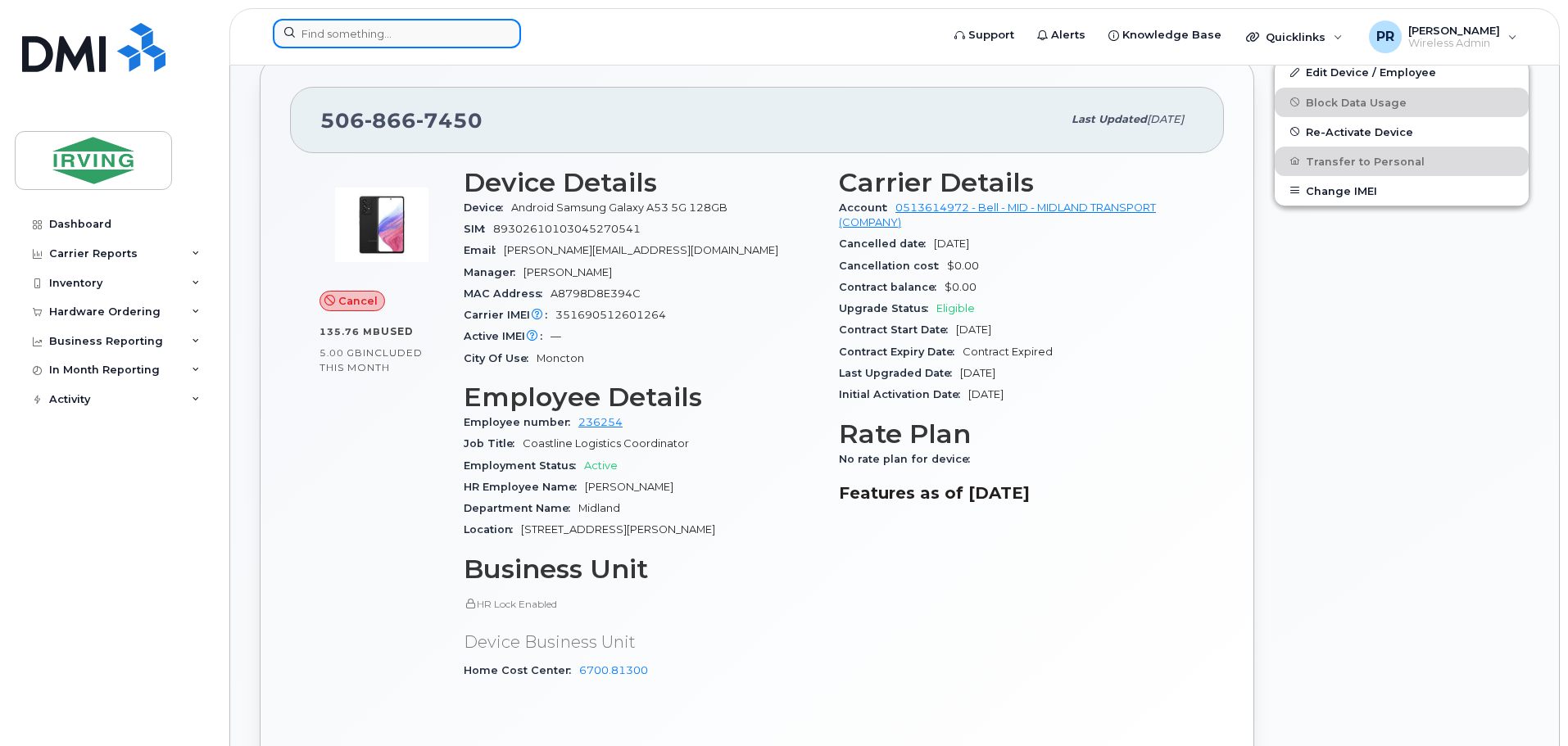
click at [383, 38] on input at bounding box center [397, 34] width 248 height 30
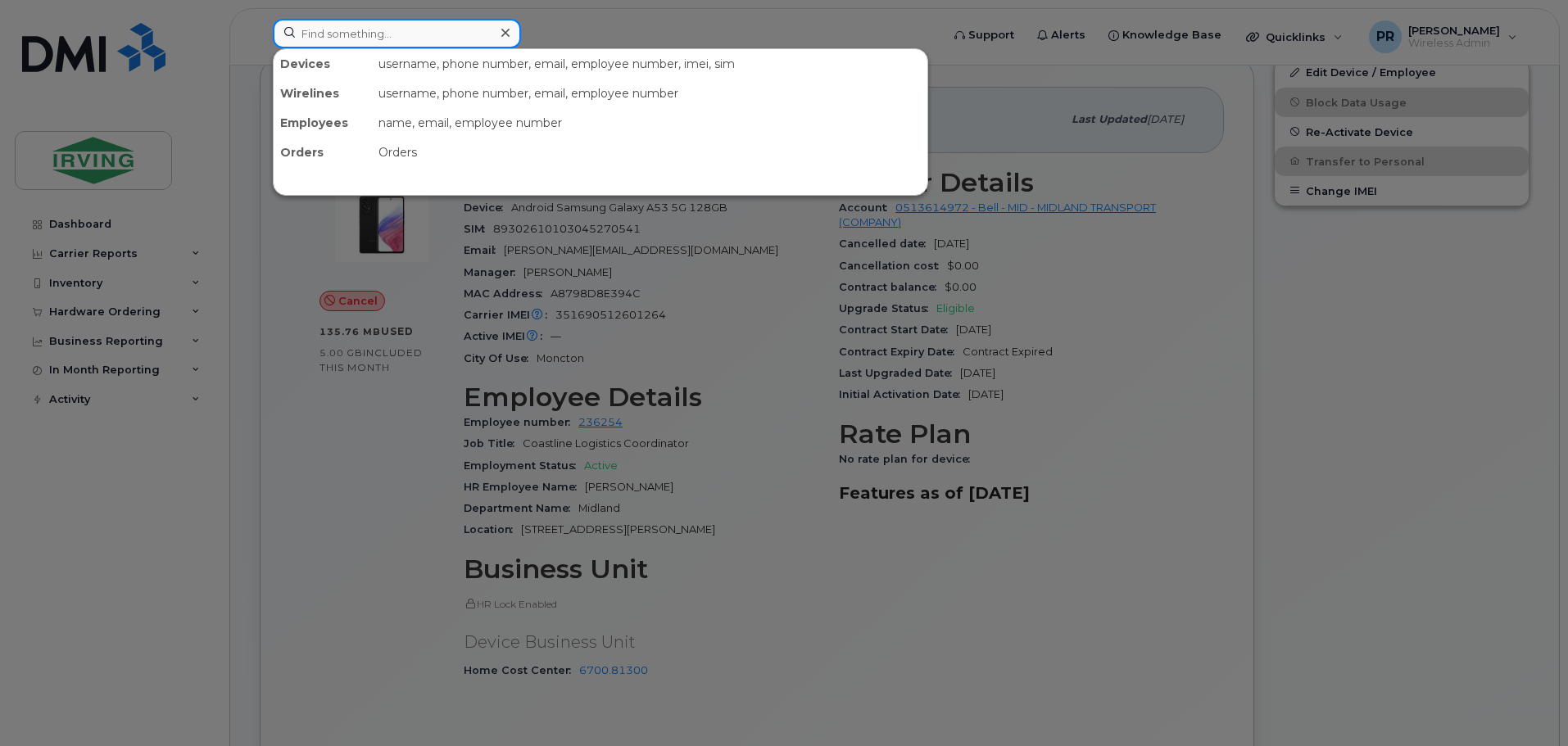
paste input "5063804943"
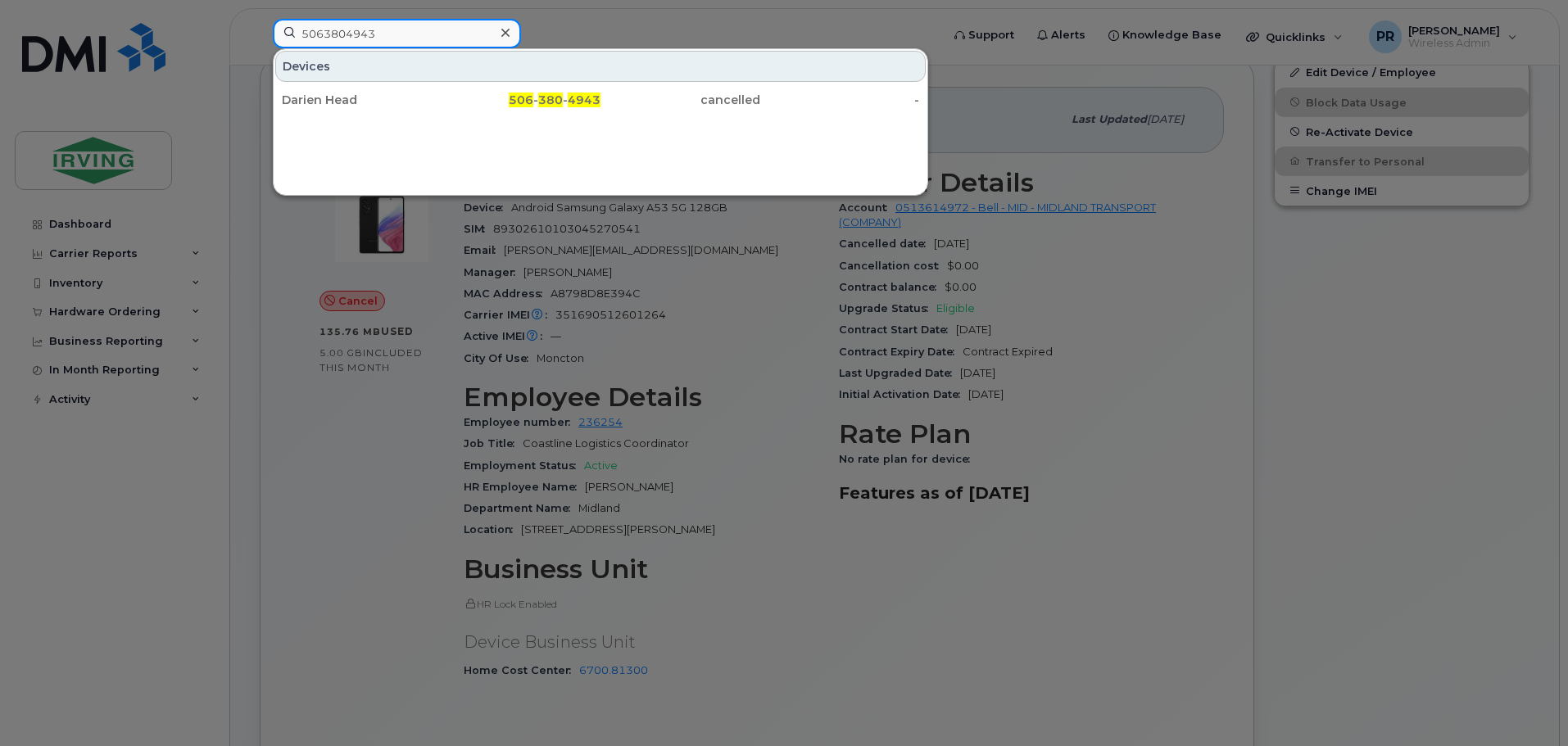
drag, startPoint x: 374, startPoint y: 32, endPoint x: 218, endPoint y: 48, distance: 156.8
click at [260, 48] on div "5063804943 Devices Darien Head 506 - 380 - 4943 cancelled -" at bounding box center [601, 37] width 683 height 36
paste input "77258"
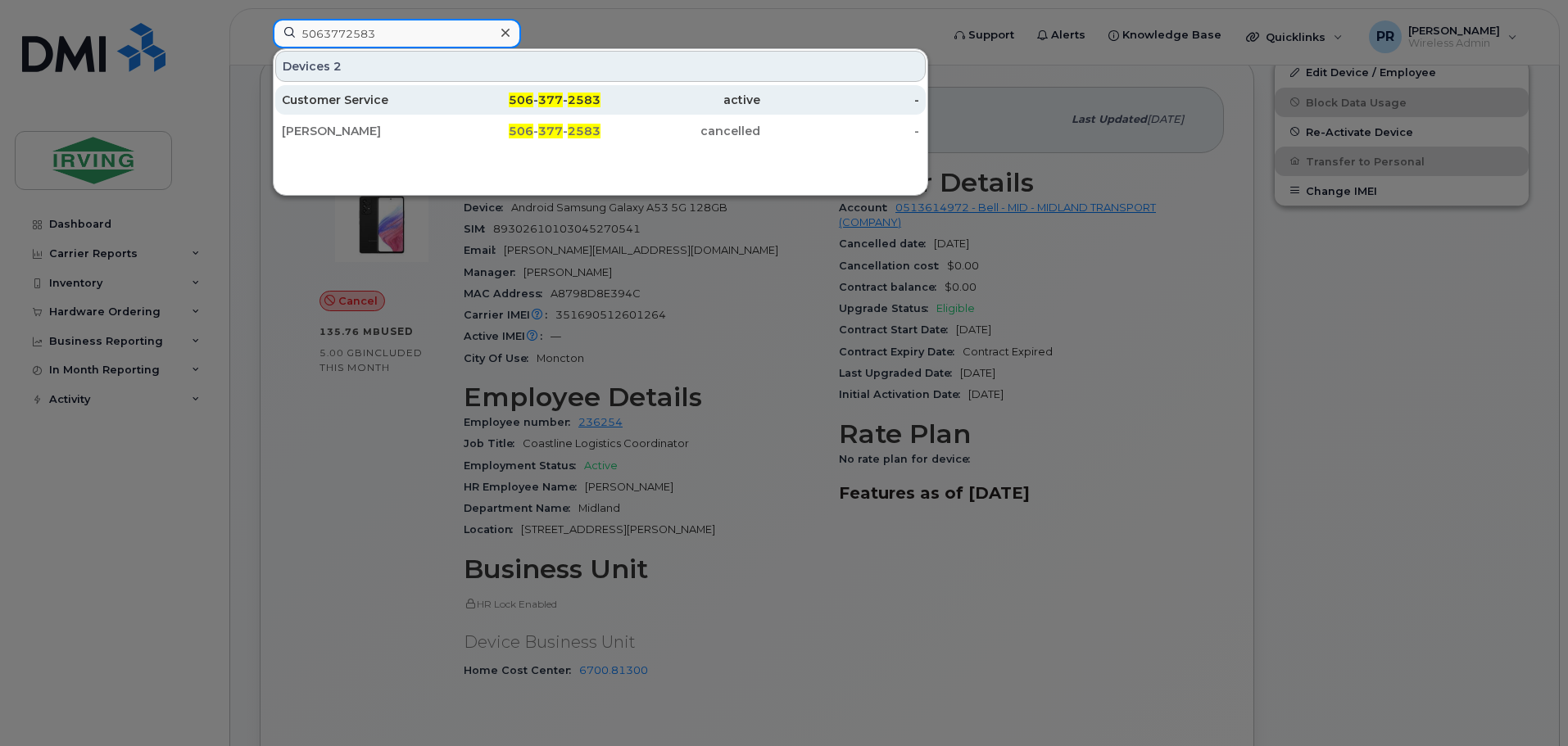
type input "5063772583"
click at [307, 103] on div "Customer Service" at bounding box center [362, 100] width 160 height 16
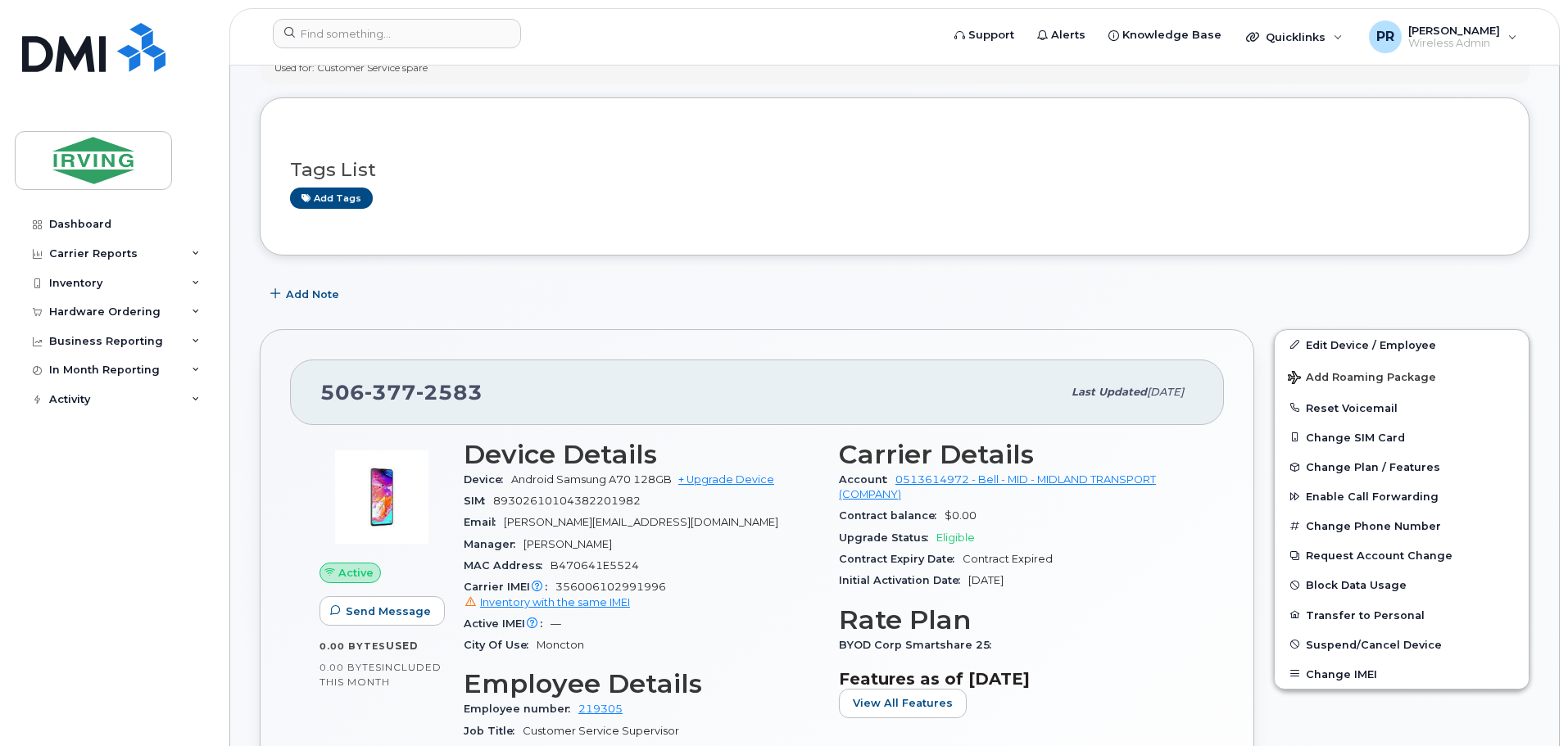
scroll to position [164, 0]
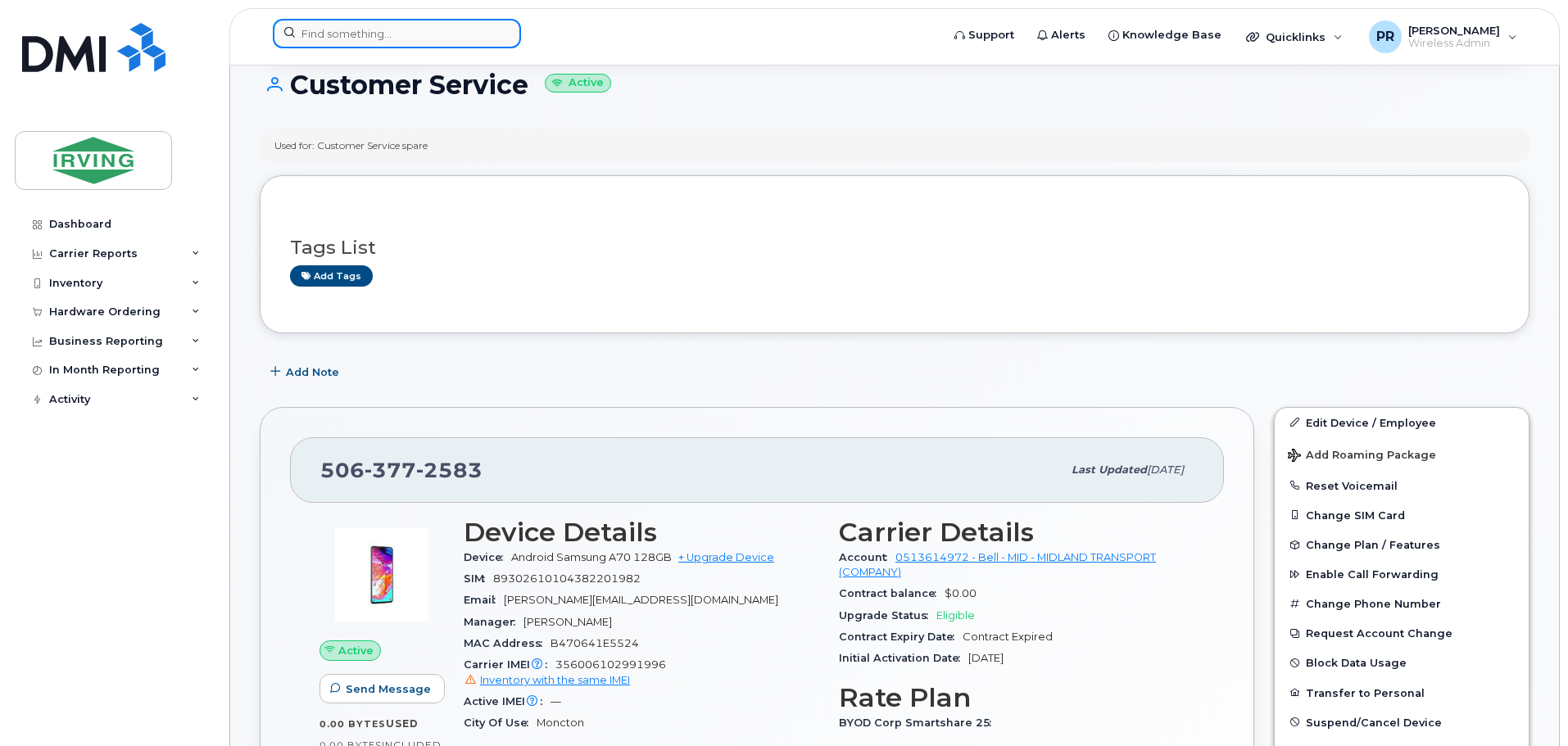
click at [348, 40] on input at bounding box center [397, 34] width 248 height 30
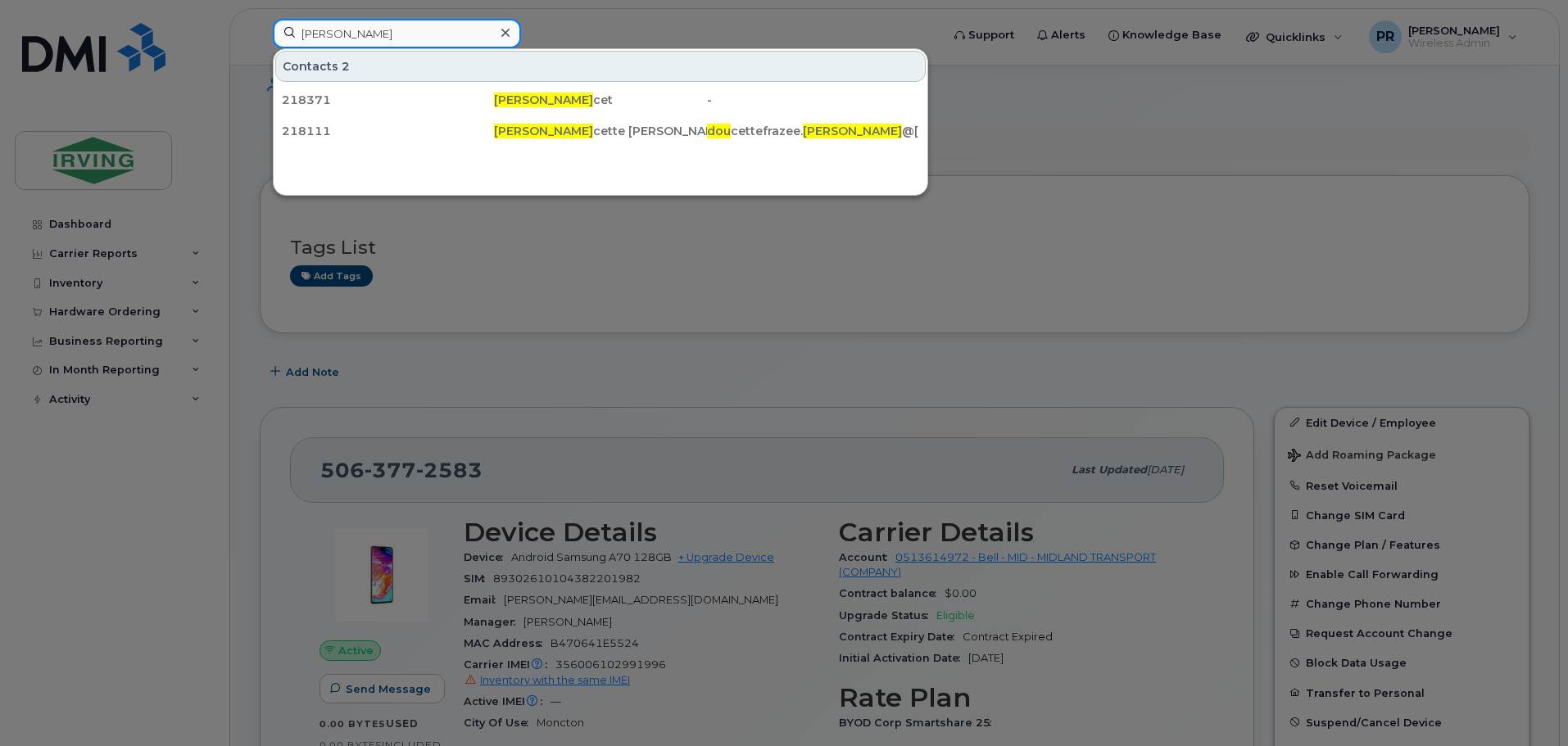
drag, startPoint x: 387, startPoint y: 37, endPoint x: 180, endPoint y: 38, distance: 207.0
click at [260, 37] on div "[PERSON_NAME] Contacts 2 218371 [PERSON_NAME] cet - 218111 [PERSON_NAME] cette …" at bounding box center [601, 37] width 683 height 36
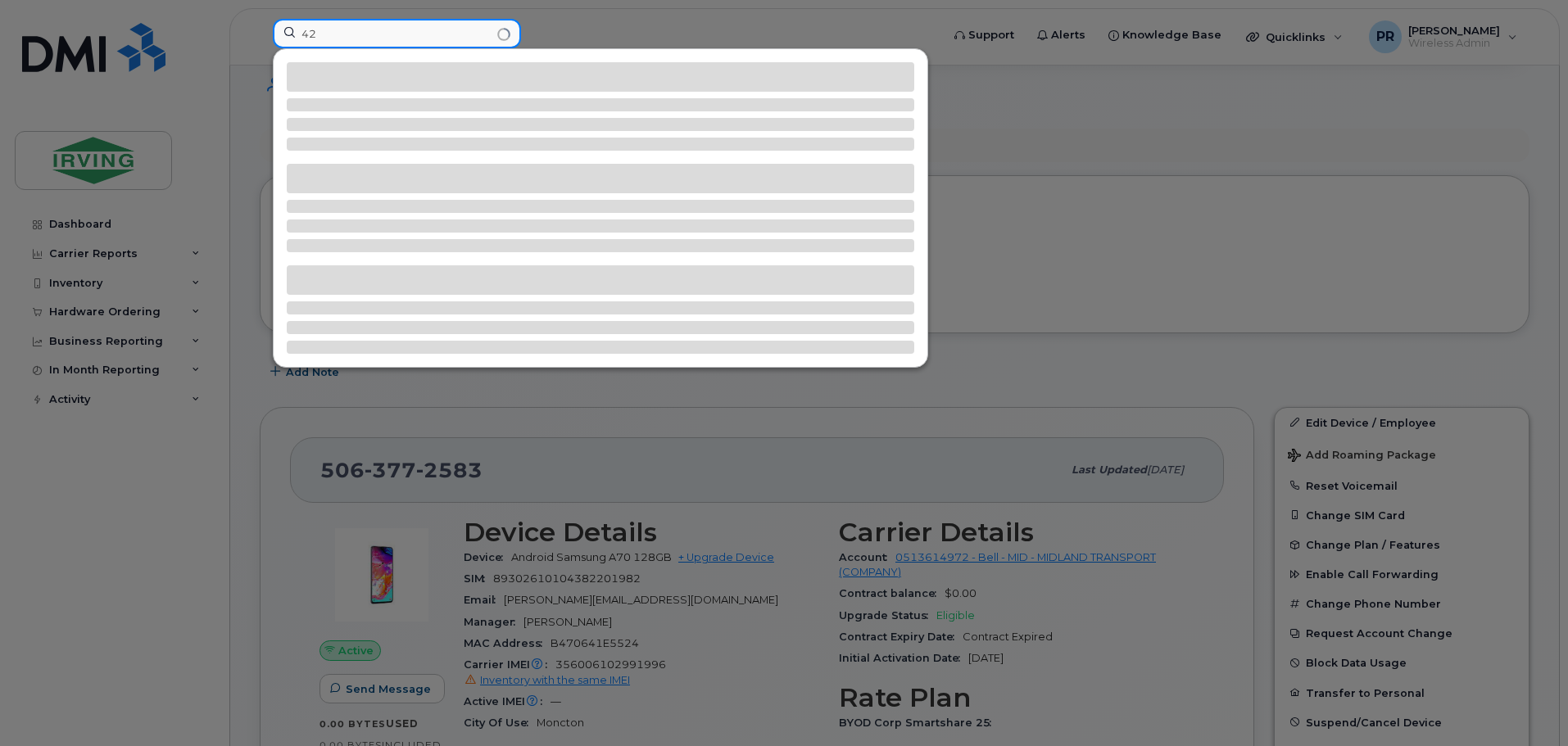
type input "4"
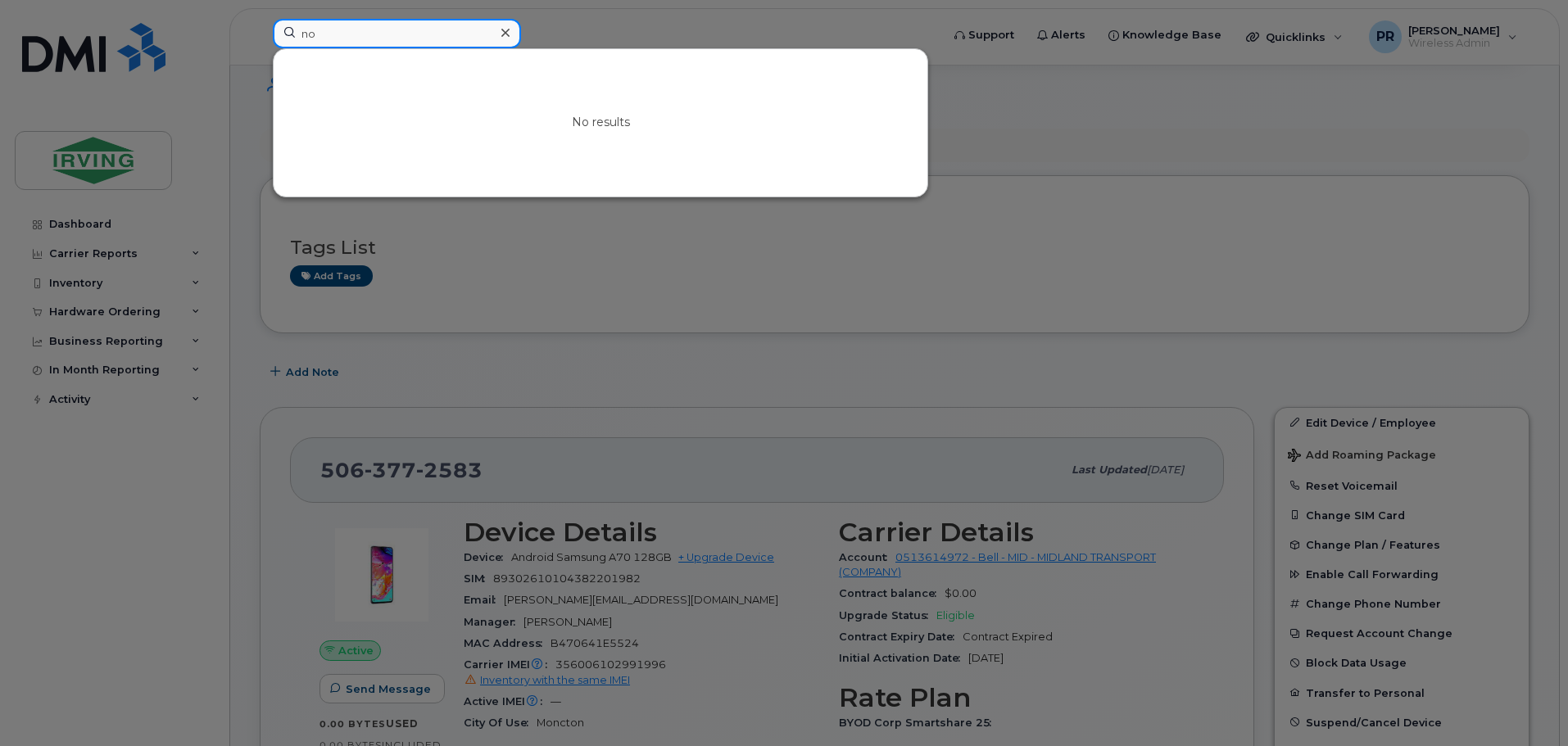
type input "n"
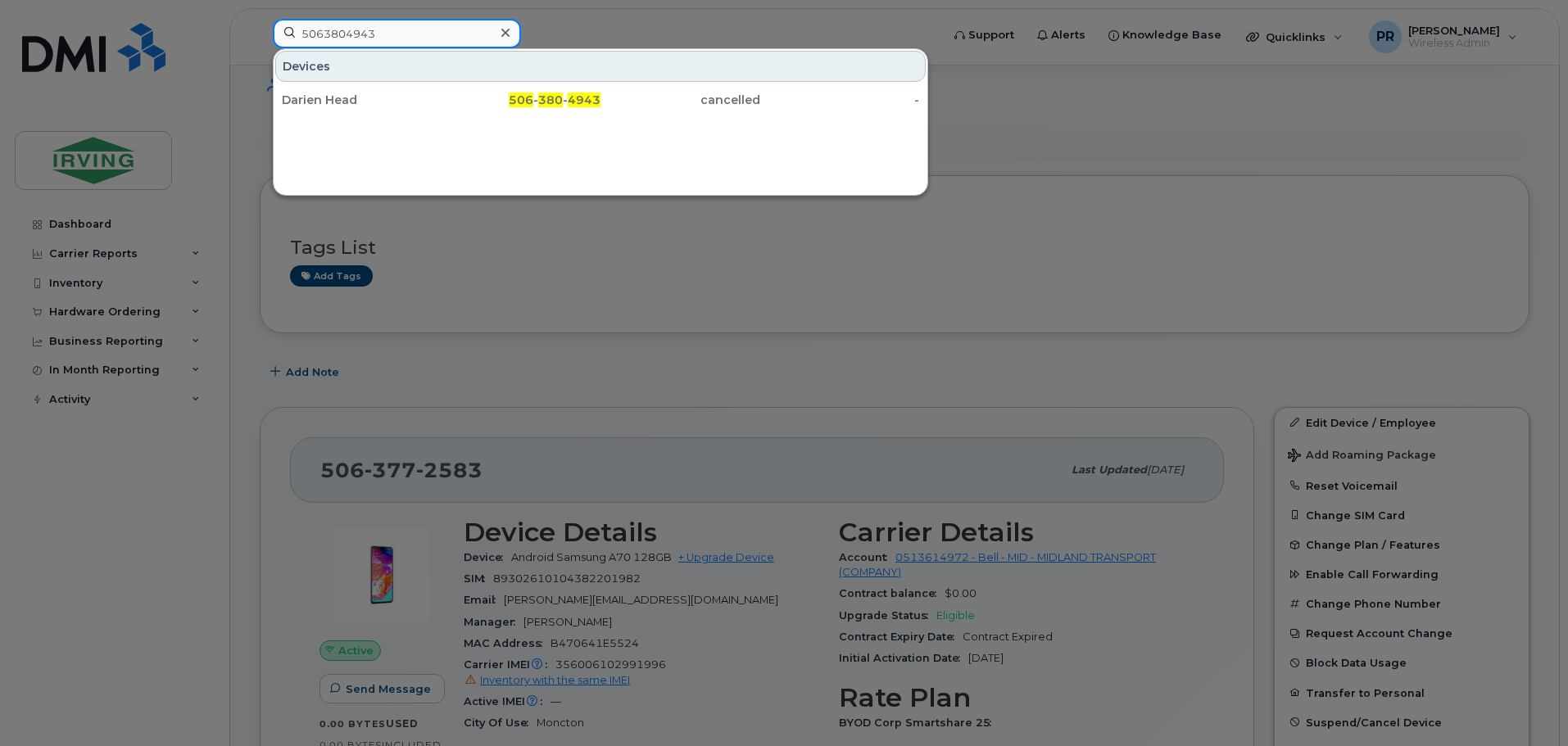
drag, startPoint x: 345, startPoint y: 37, endPoint x: 207, endPoint y: 42, distance: 138.1
click at [260, 42] on div "5063804943 Devices Darien Head 506 - 380 - 4943 cancelled -" at bounding box center [601, 37] width 683 height 36
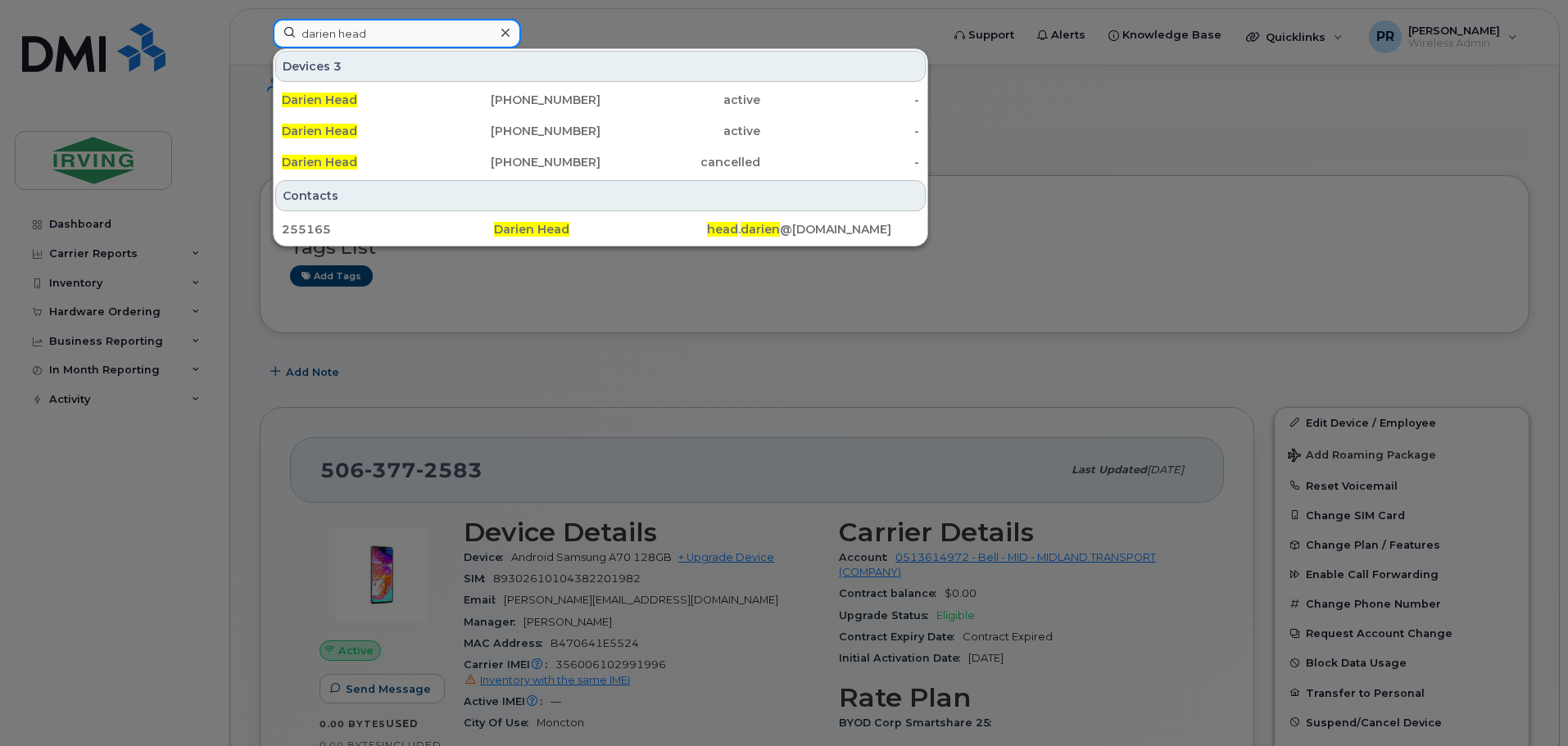
type input "darien head"
drag, startPoint x: 552, startPoint y: 38, endPoint x: 398, endPoint y: 48, distance: 154.3
click at [552, 38] on div at bounding box center [784, 373] width 1568 height 746
